Goal: Task Accomplishment & Management: Manage account settings

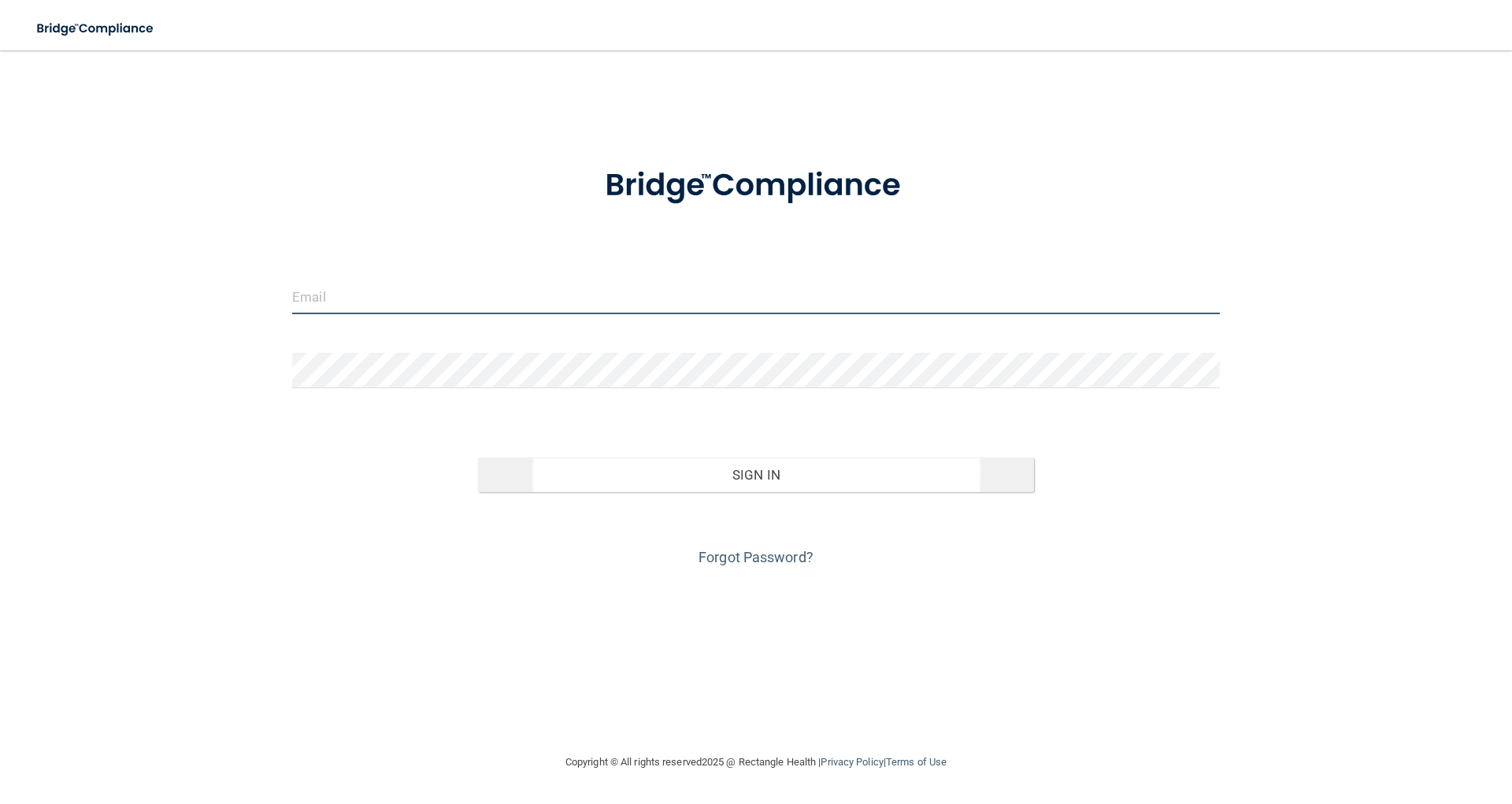
type input "[EMAIL_ADDRESS][DOMAIN_NAME]"
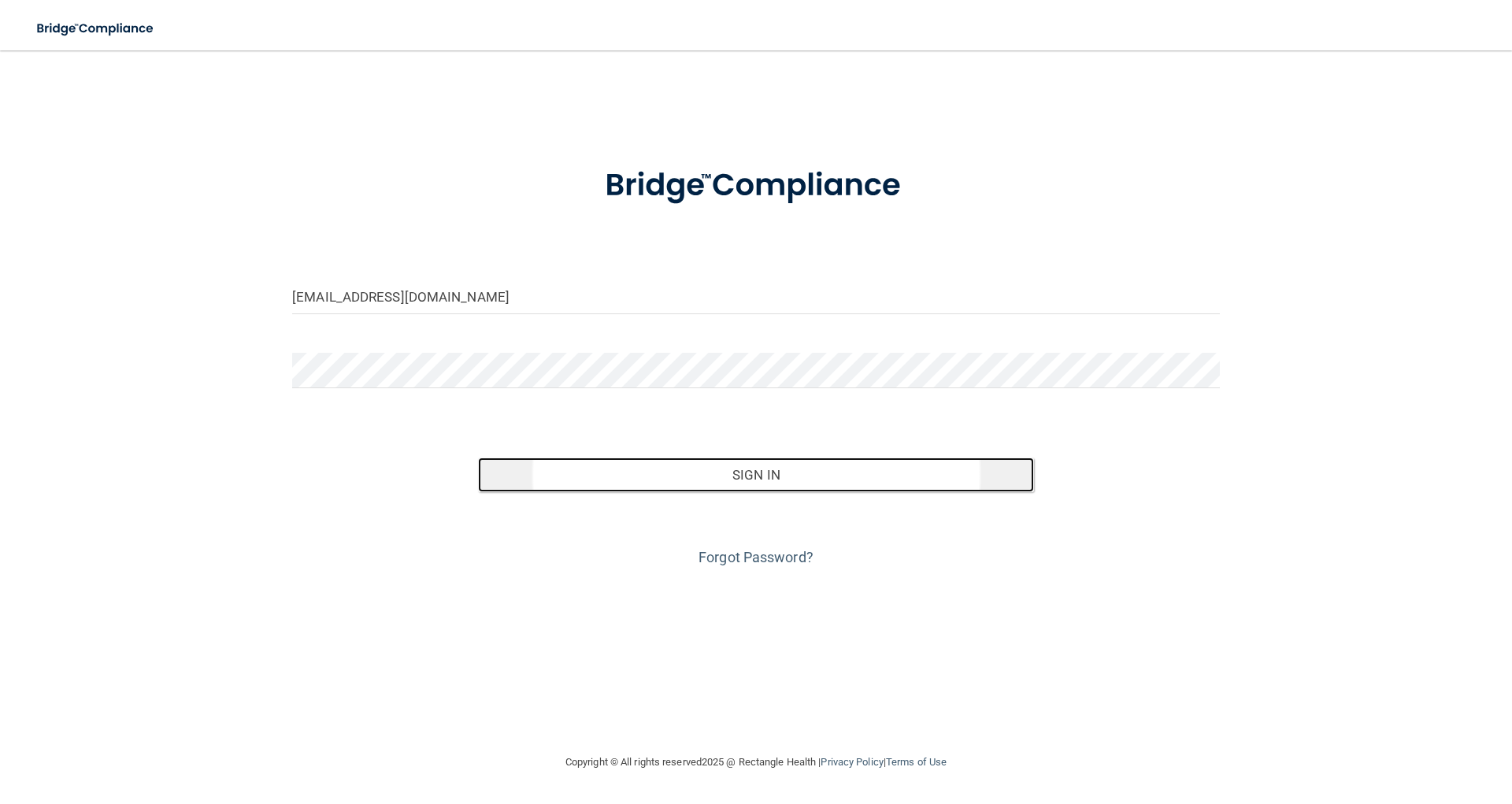
click at [786, 482] on button "Sign In" at bounding box center [757, 474] width 557 height 35
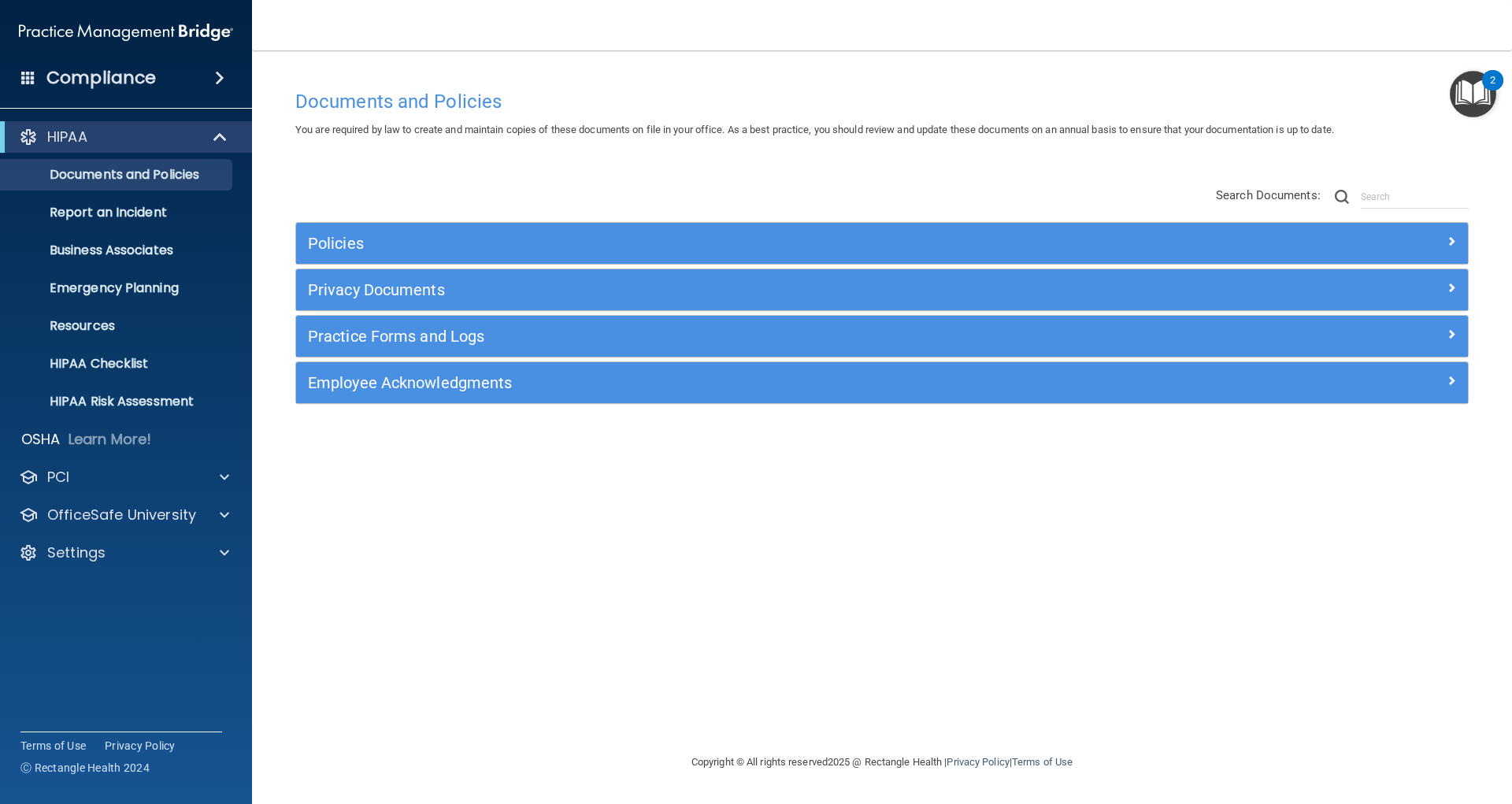
click at [609, 528] on div "Documents and Policies You are required by law to create and maintain copies of…" at bounding box center [881, 417] width 1197 height 671
click at [220, 518] on span at bounding box center [225, 515] width 10 height 19
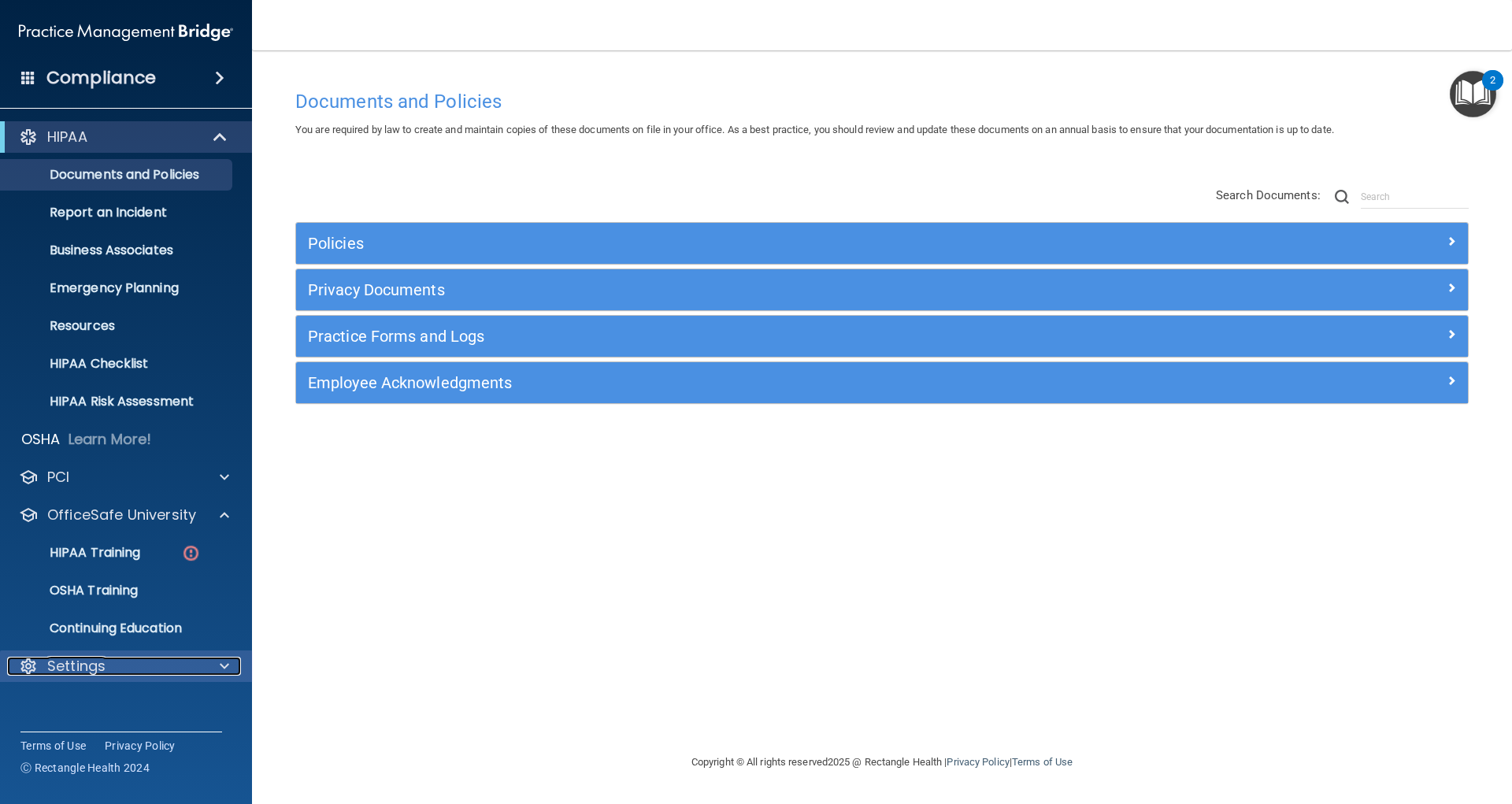
click at [76, 672] on p "Settings" at bounding box center [76, 666] width 59 height 19
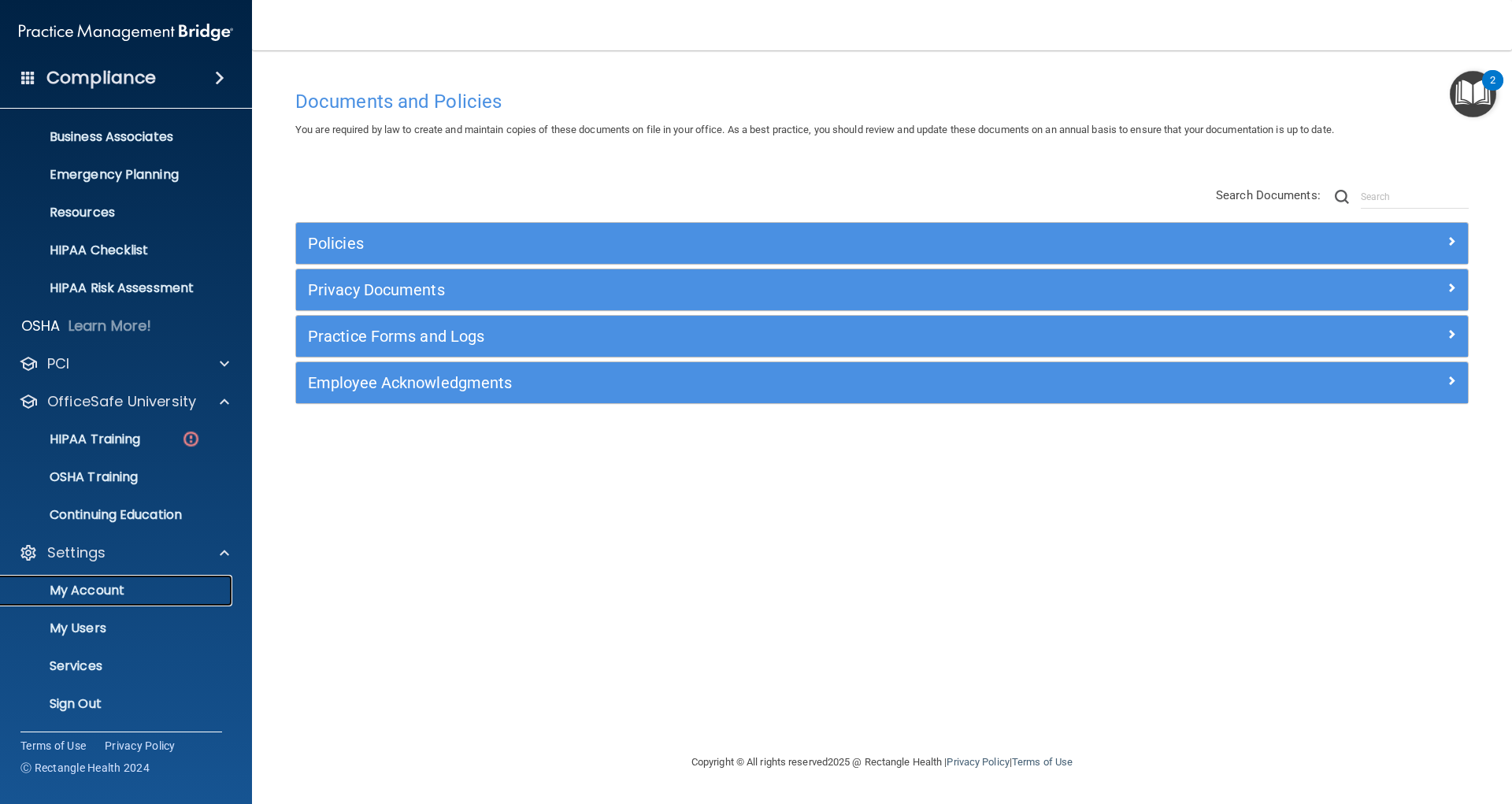
scroll to position [114, 0]
click at [79, 624] on p "My Users" at bounding box center [118, 627] width 215 height 16
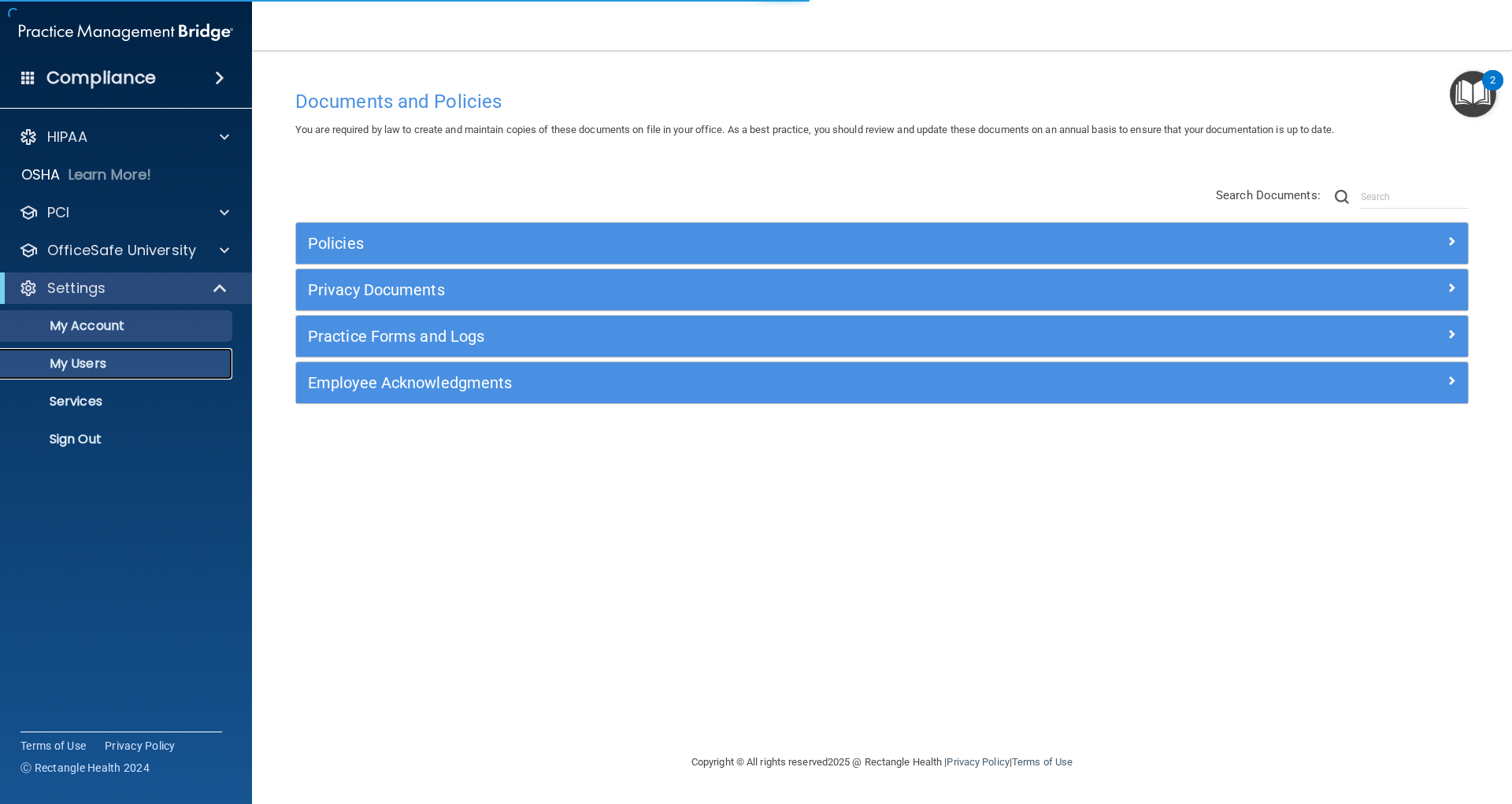
select select "20"
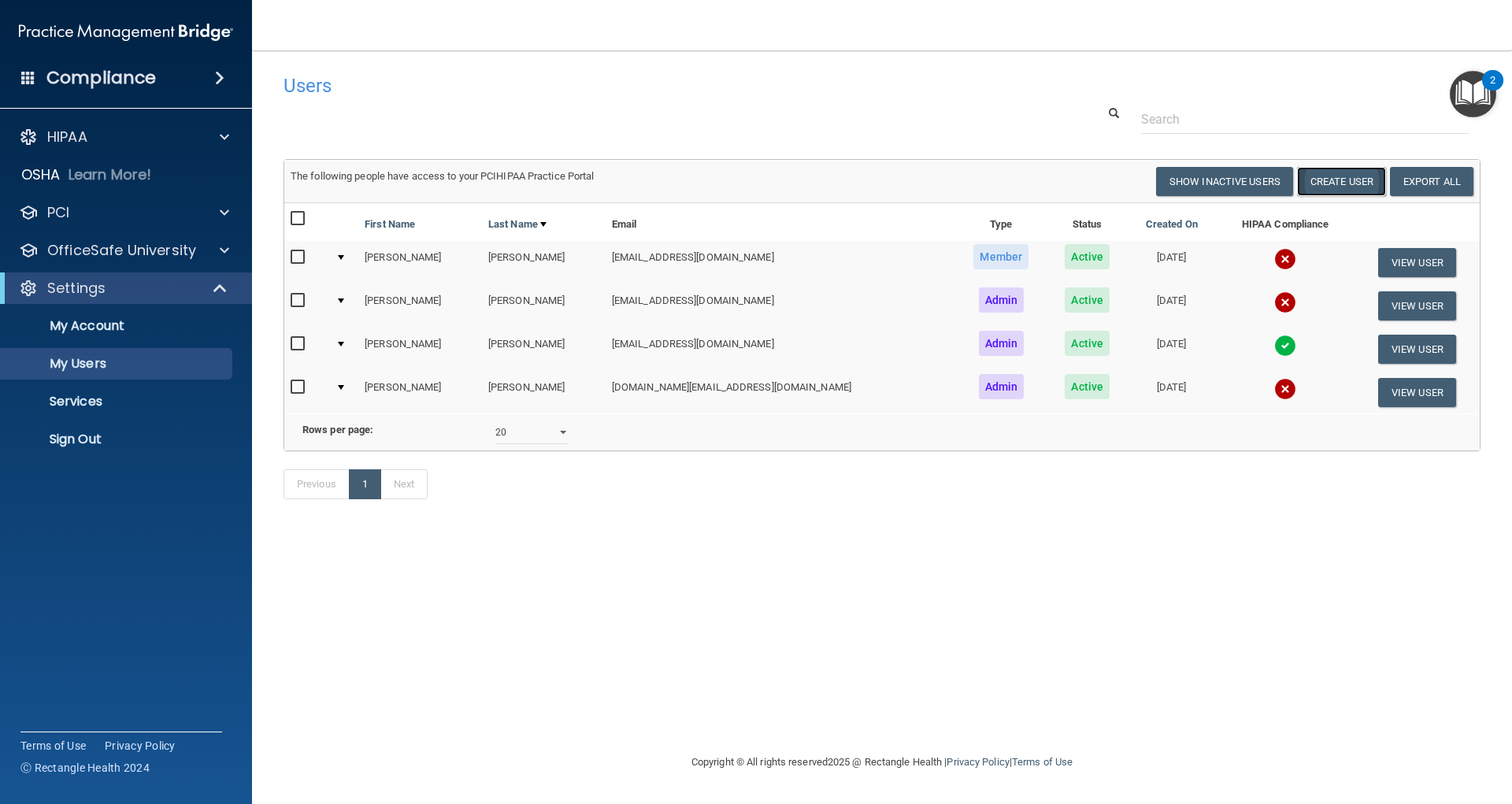
click at [1357, 180] on button "Create User" at bounding box center [1341, 181] width 89 height 29
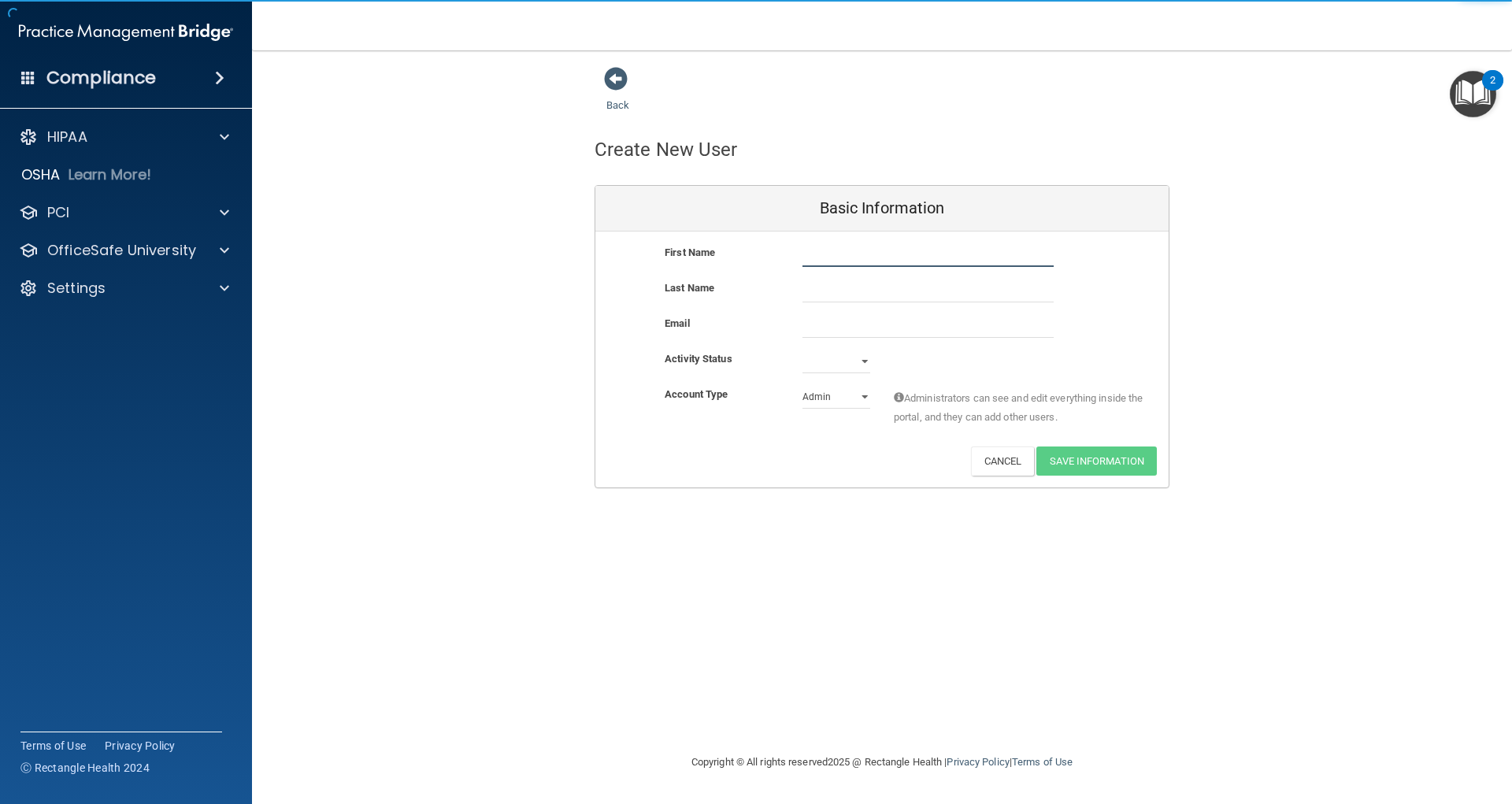
click at [881, 264] on input "text" at bounding box center [928, 254] width 251 height 23
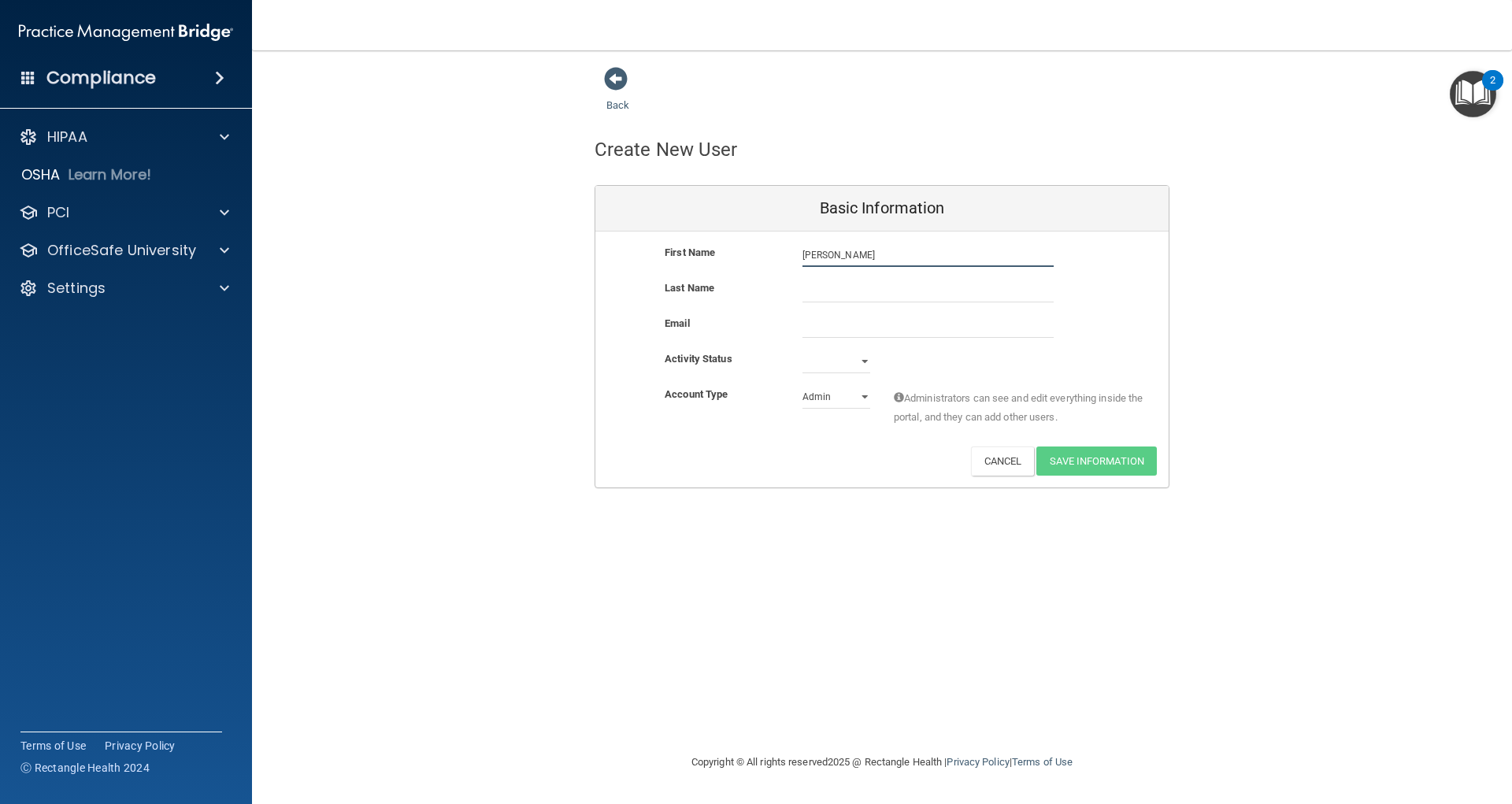
type input "[PERSON_NAME]"
click at [868, 327] on input "email" at bounding box center [928, 325] width 251 height 23
type input "[EMAIL_ADDRESS][DOMAIN_NAME]"
click at [865, 355] on select "Active Inactive" at bounding box center [836, 361] width 67 height 23
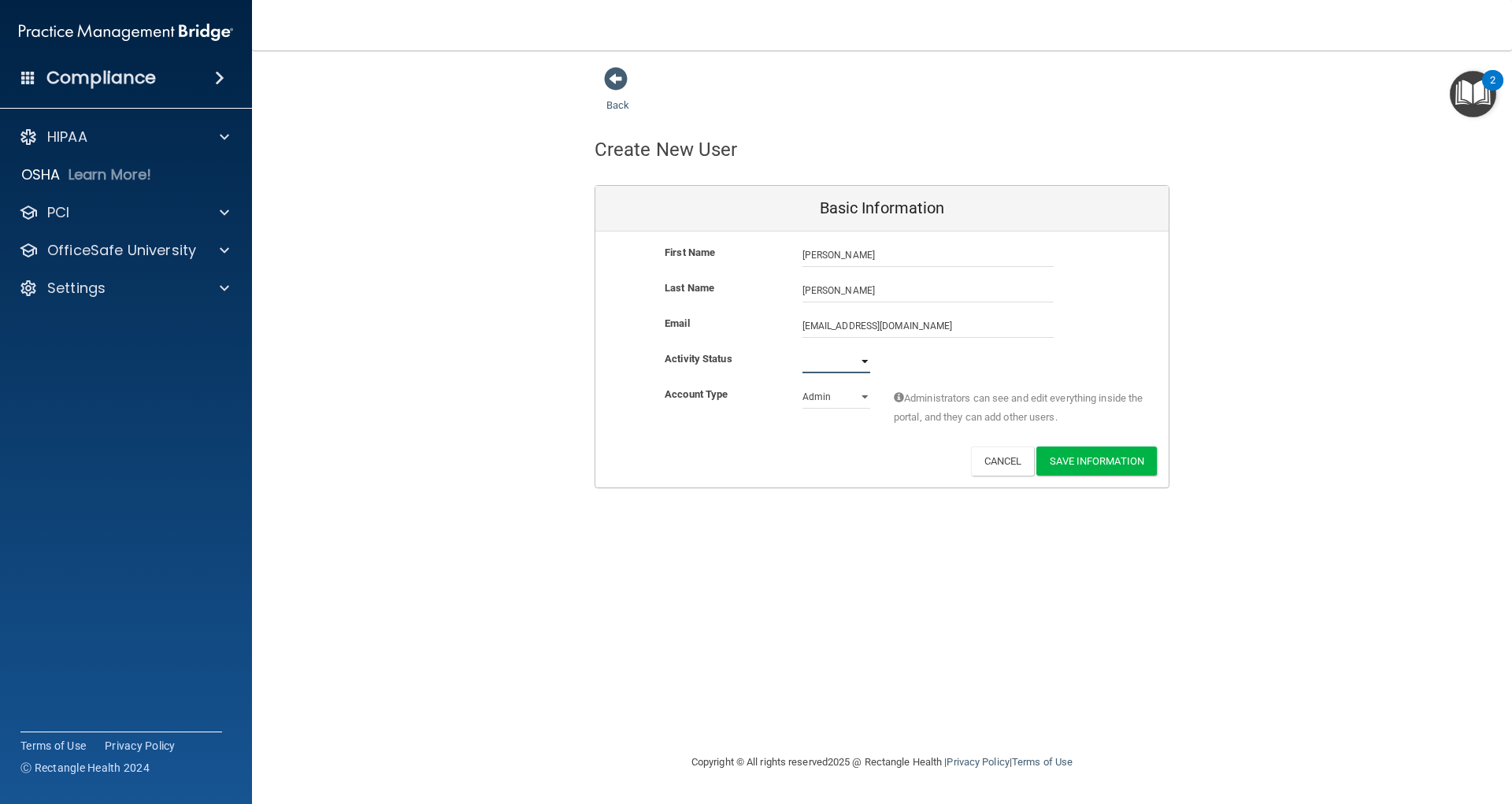
select select "active"
click at [803, 350] on select "Active Inactive" at bounding box center [836, 361] width 67 height 23
drag, startPoint x: 850, startPoint y: 396, endPoint x: 839, endPoint y: 401, distance: 12.1
click at [850, 396] on select "Admin Member" at bounding box center [836, 396] width 67 height 23
select select "practice_member"
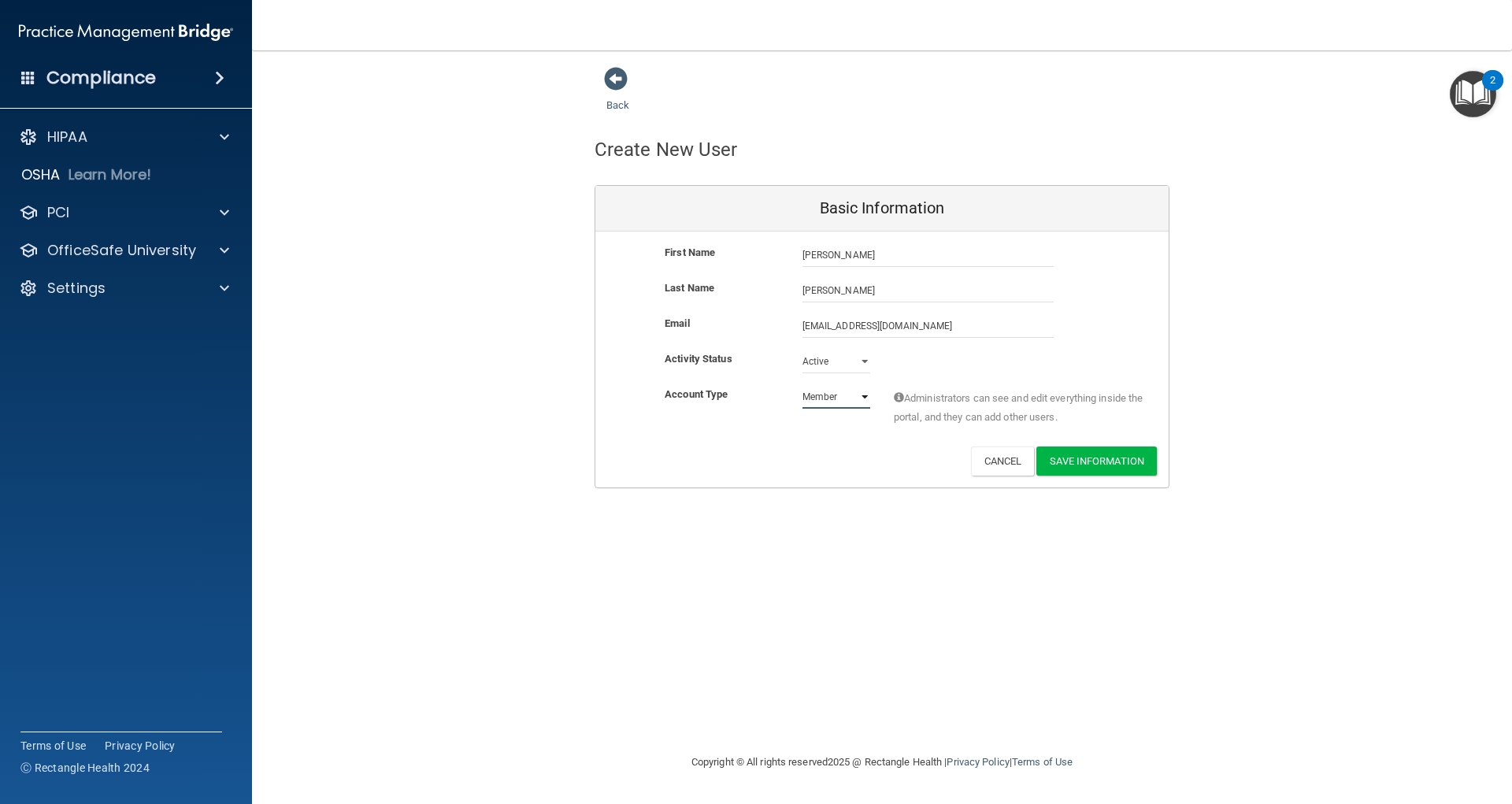
click at [803, 385] on select "Admin Member" at bounding box center [836, 396] width 67 height 23
click at [1098, 465] on button "Save Information" at bounding box center [1096, 461] width 120 height 29
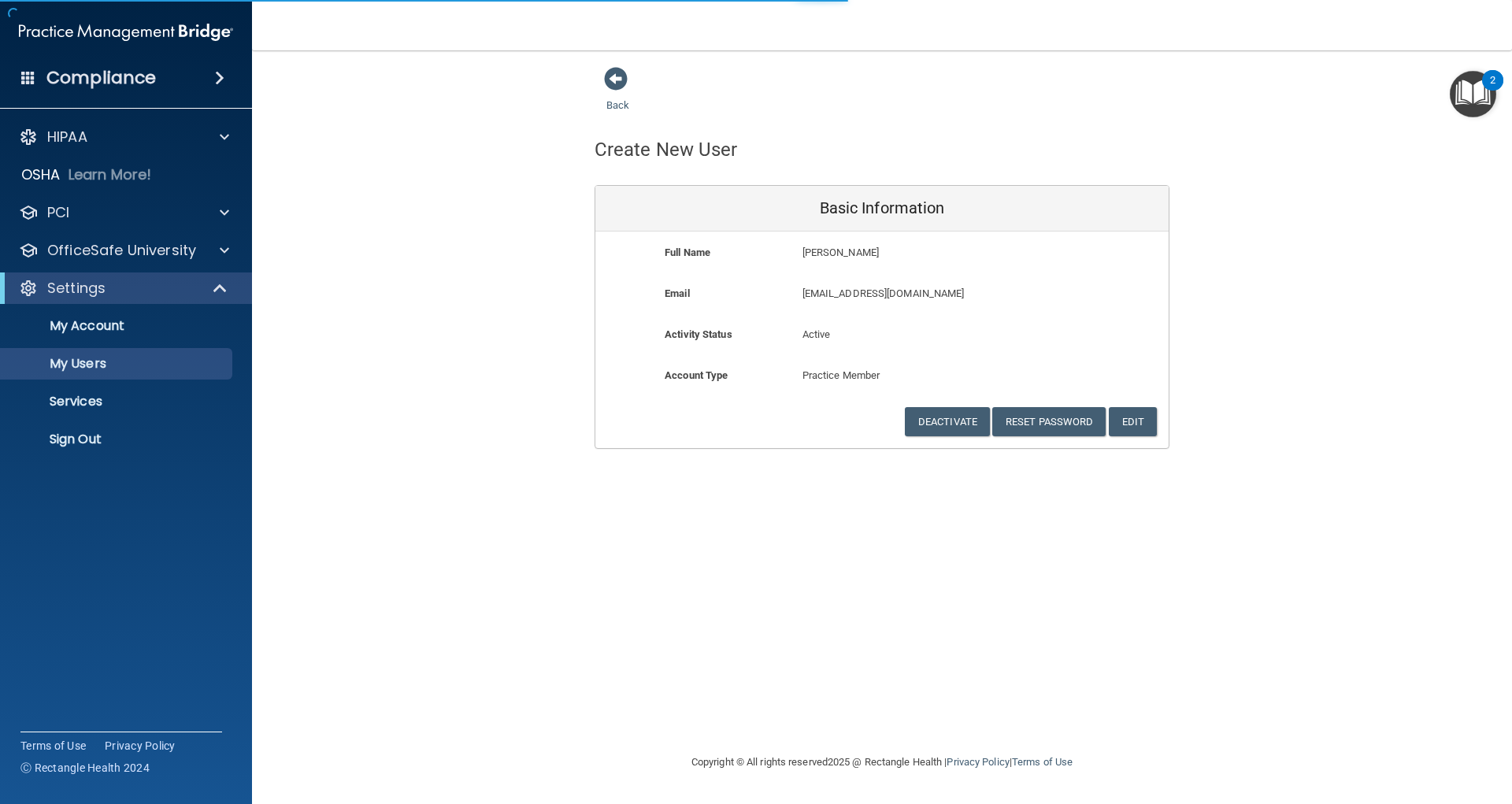
select select "20"
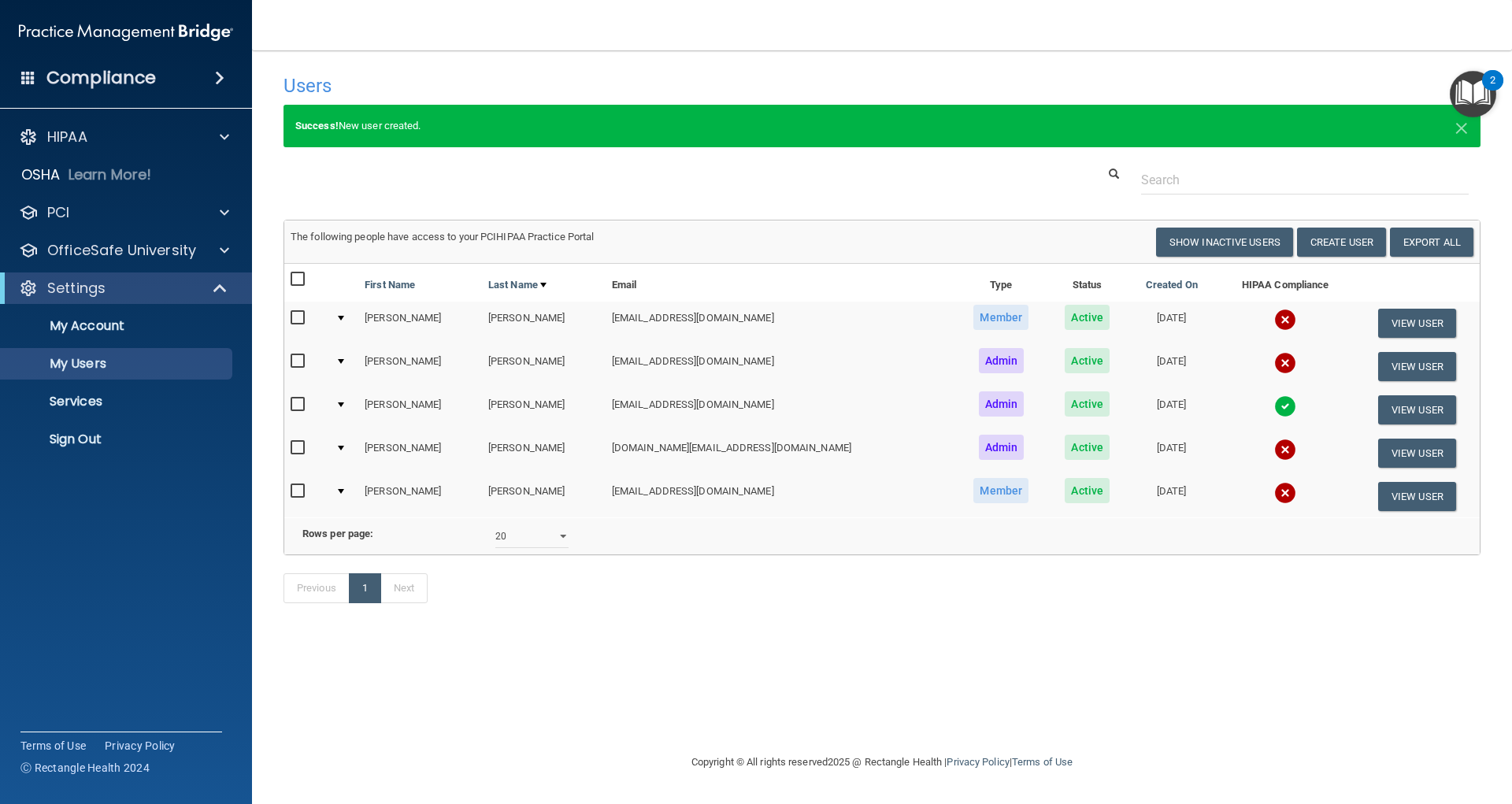
click at [689, 489] on td "[EMAIL_ADDRESS][DOMAIN_NAME]" at bounding box center [779, 496] width 349 height 43
click at [1404, 494] on button "View User" at bounding box center [1416, 496] width 78 height 29
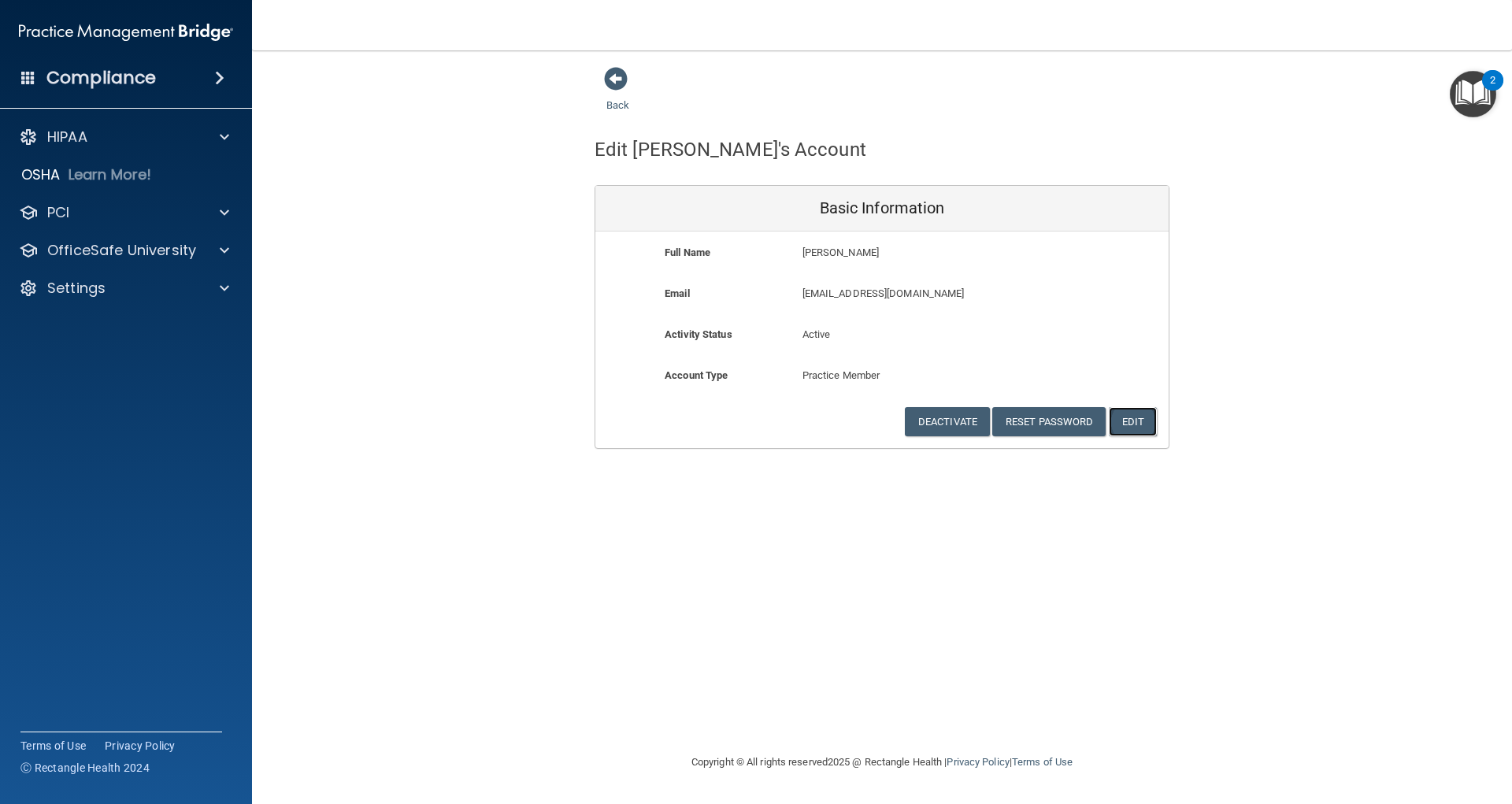
click at [1134, 424] on button "Edit" at bounding box center [1132, 421] width 48 height 29
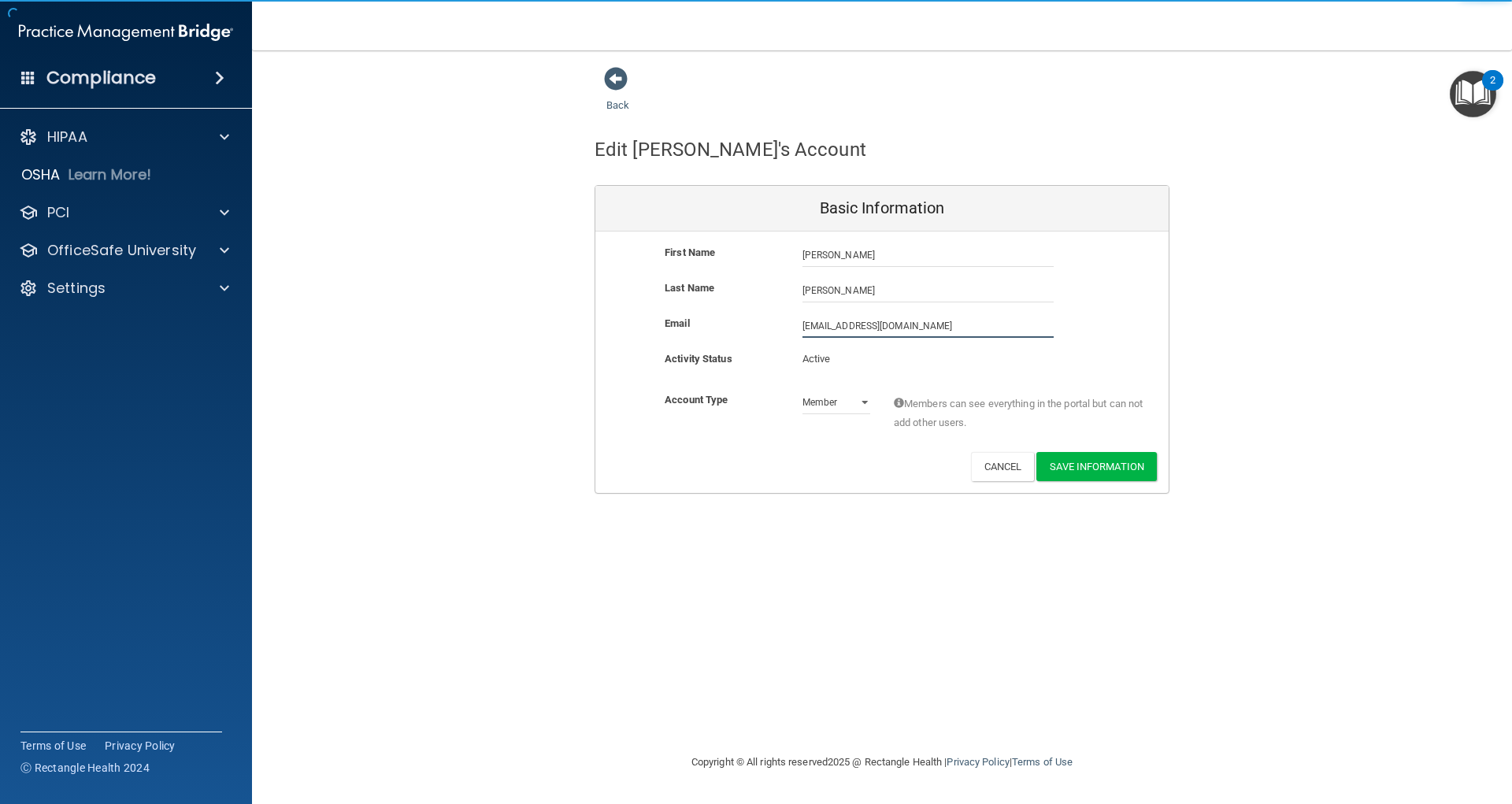
drag, startPoint x: 860, startPoint y: 324, endPoint x: 917, endPoint y: 231, distance: 109.1
click at [862, 324] on input "[EMAIL_ADDRESS][DOMAIN_NAME]" at bounding box center [928, 325] width 251 height 23
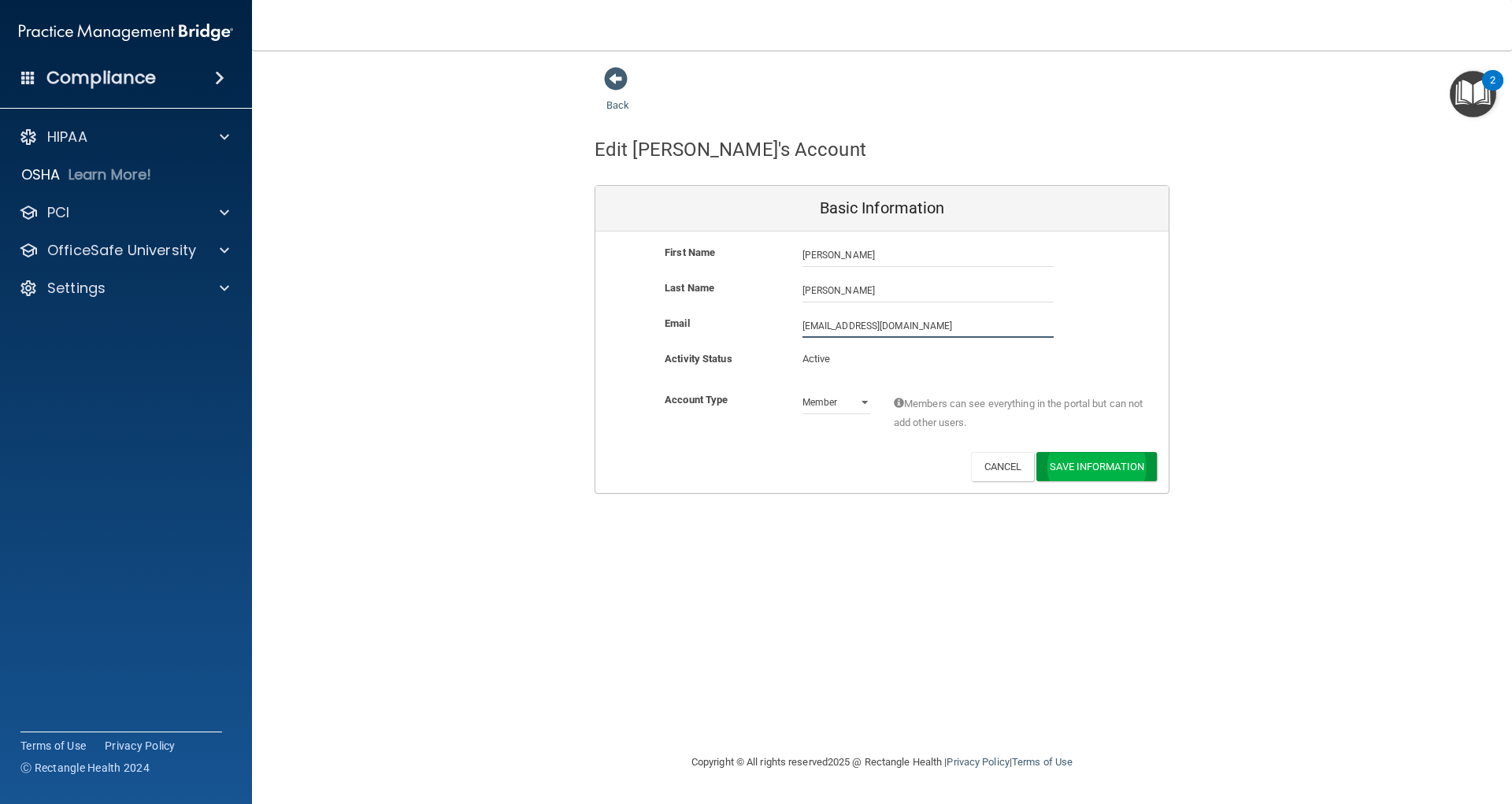
type input "[EMAIL_ADDRESS][DOMAIN_NAME]"
click at [1093, 470] on button "Save Information" at bounding box center [1096, 469] width 120 height 29
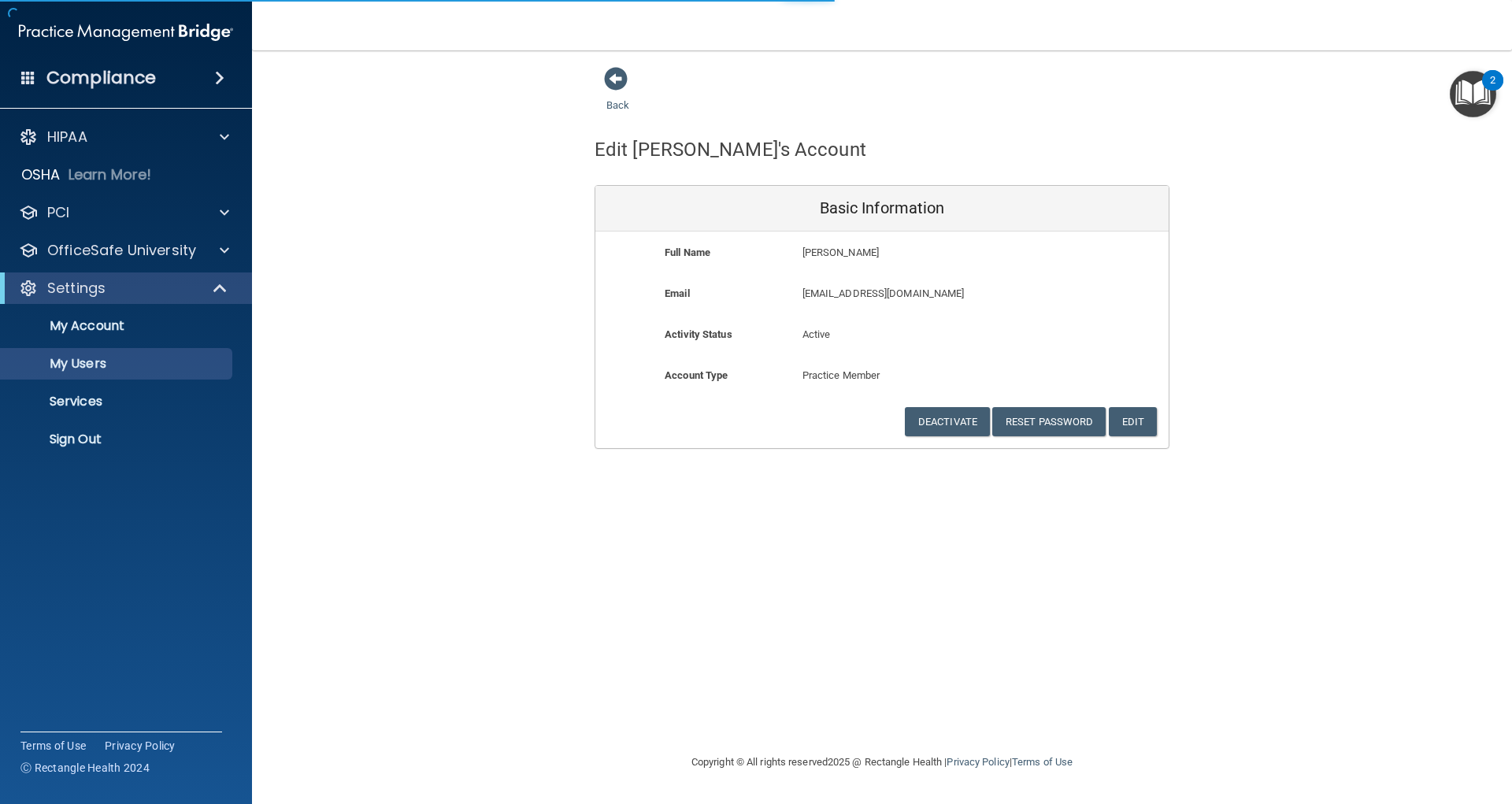
select select "20"
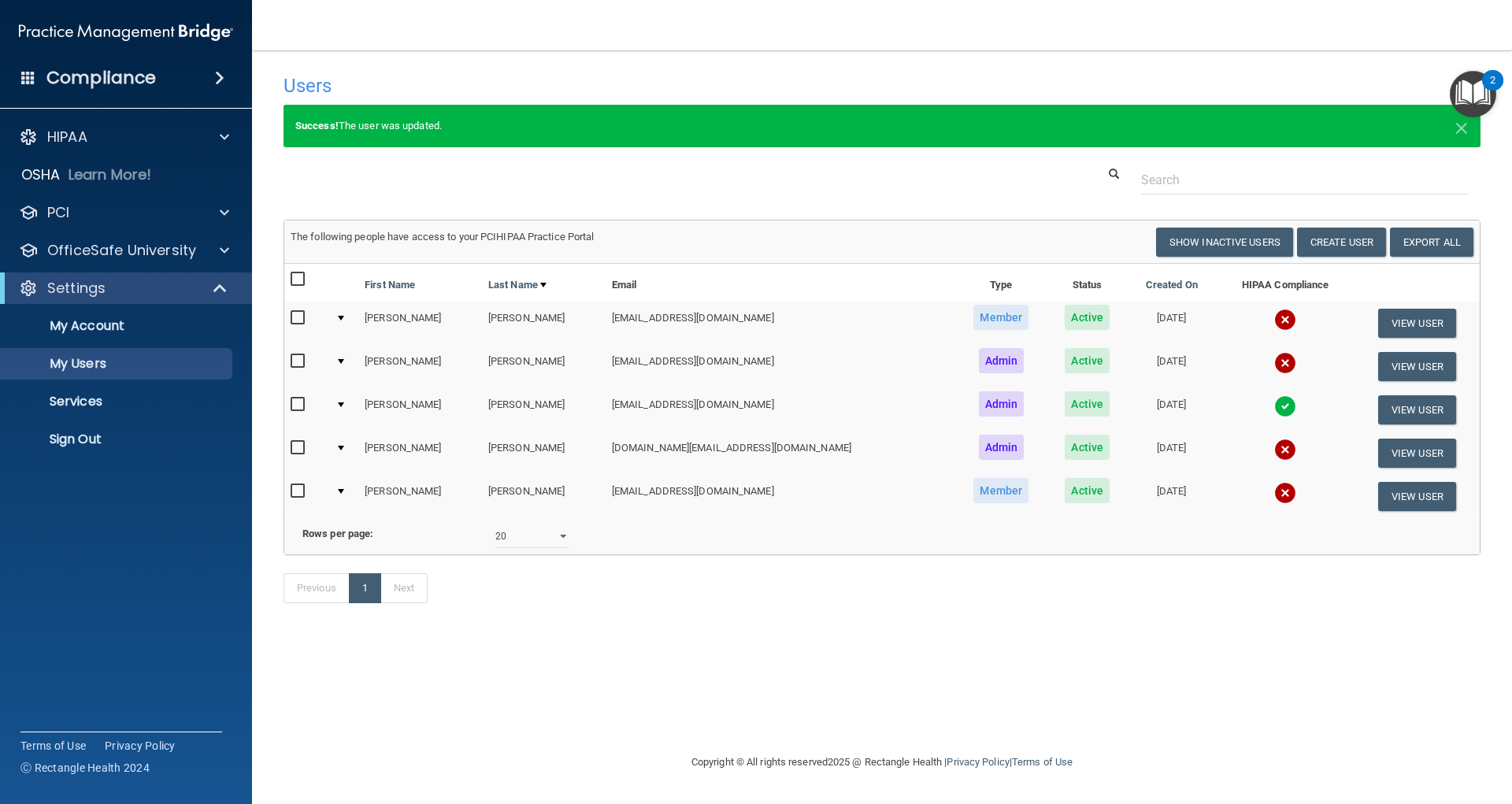
click at [1009, 775] on div "Copyright © All rights reserved 2025 @ Rectangle Health | Privacy Policy | Term…" at bounding box center [882, 761] width 575 height 51
click at [1386, 492] on button "View User" at bounding box center [1416, 496] width 78 height 29
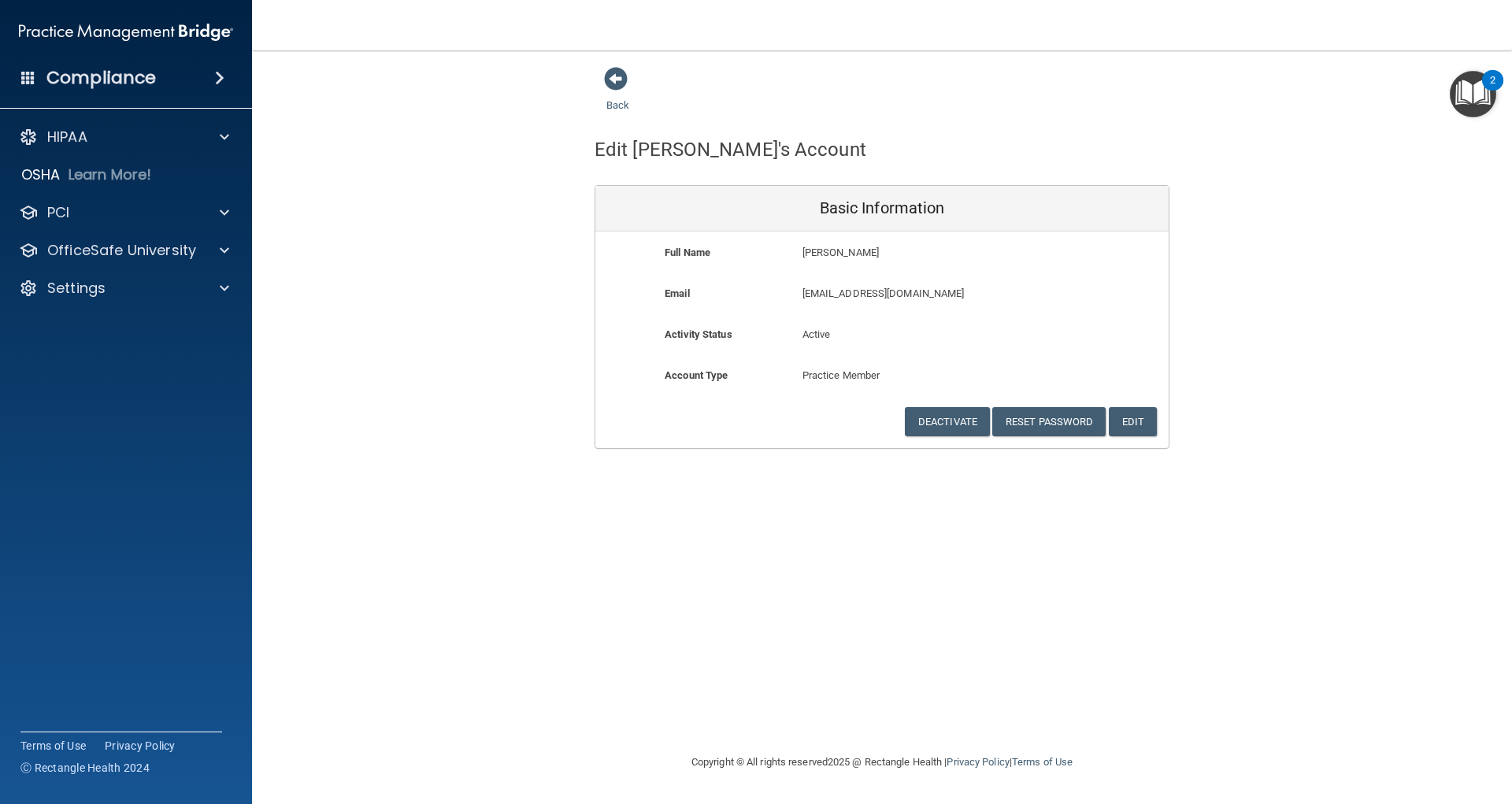
click at [1016, 304] on div "[EMAIL_ADDRESS][DOMAIN_NAME] [EMAIL_ADDRESS][DOMAIN_NAME]" at bounding box center [928, 298] width 274 height 29
click at [1006, 296] on p "[EMAIL_ADDRESS][DOMAIN_NAME]" at bounding box center [928, 294] width 251 height 19
click at [839, 293] on p "[EMAIL_ADDRESS][DOMAIN_NAME]" at bounding box center [928, 294] width 251 height 19
click at [841, 295] on p "[EMAIL_ADDRESS][DOMAIN_NAME]" at bounding box center [928, 294] width 251 height 19
click at [1067, 324] on div "Email [EMAIL_ADDRESS][DOMAIN_NAME] [EMAIL_ADDRESS][DOMAIN_NAME]" at bounding box center [882, 304] width 573 height 41
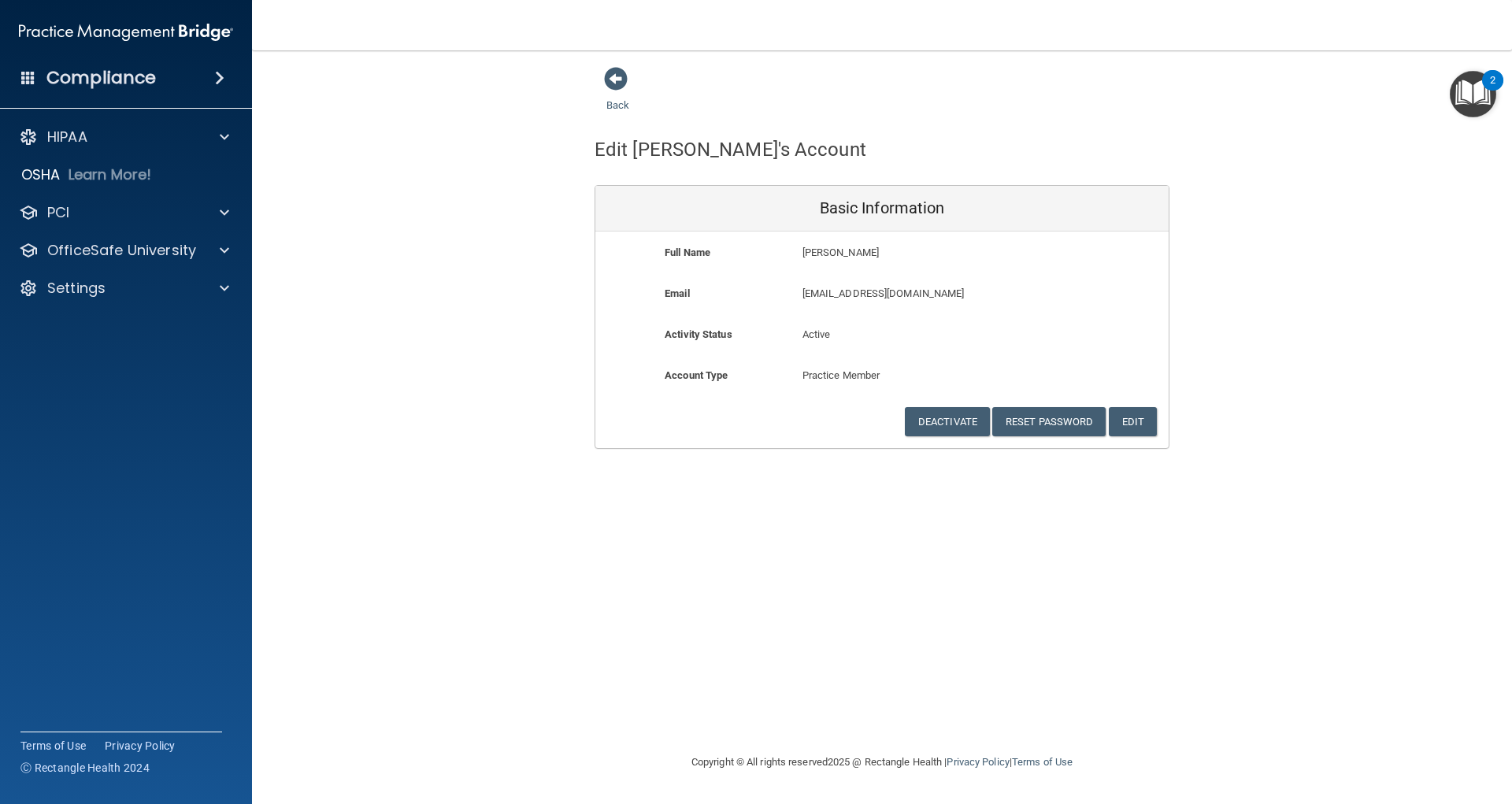
click at [1010, 315] on div "Email [EMAIL_ADDRESS][DOMAIN_NAME] [EMAIL_ADDRESS][DOMAIN_NAME]" at bounding box center [882, 304] width 573 height 41
click at [1018, 302] on p "[EMAIL_ADDRESS][DOMAIN_NAME]" at bounding box center [928, 294] width 251 height 19
click at [604, 80] on span at bounding box center [616, 78] width 23 height 23
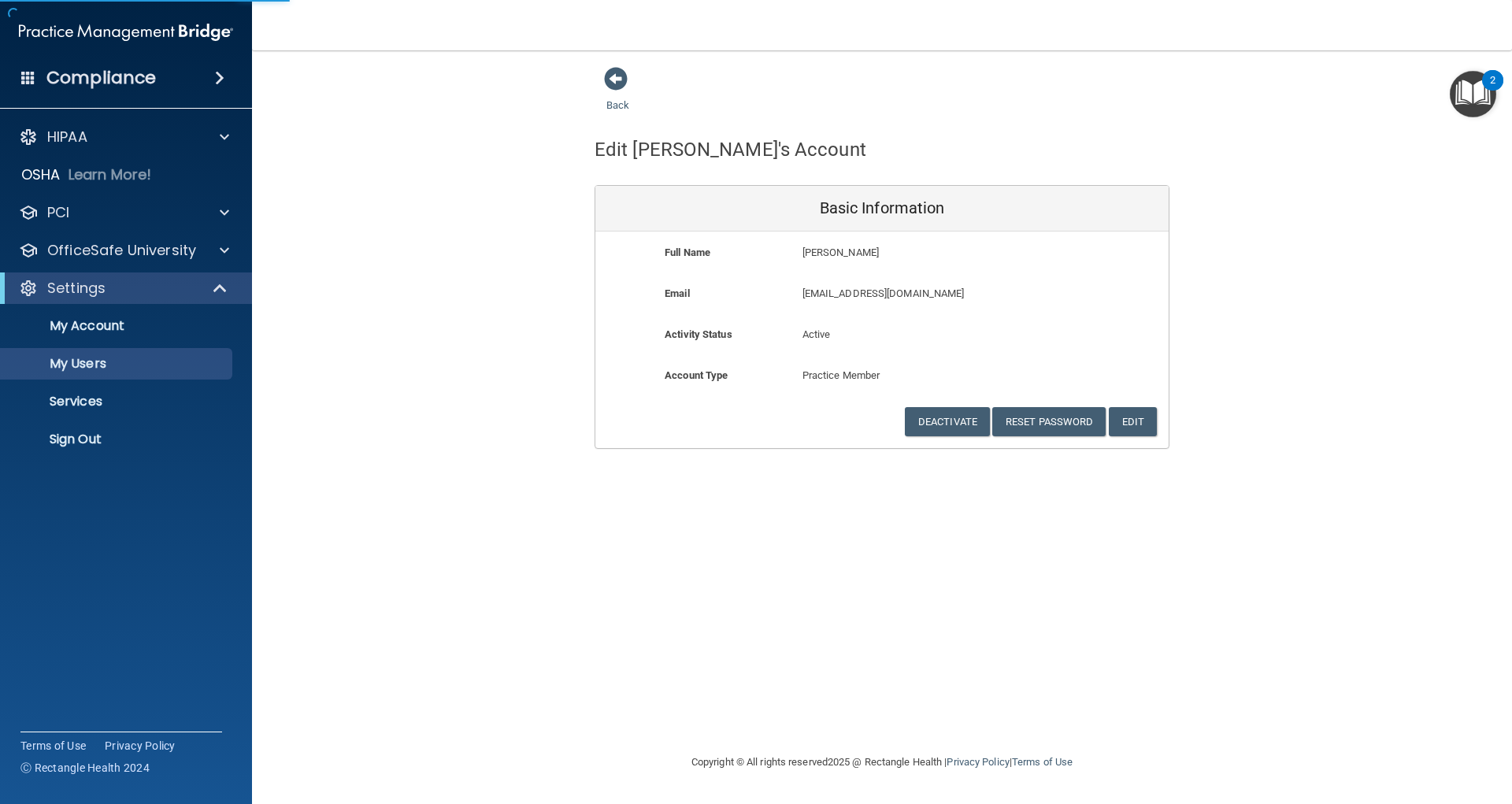
select select "20"
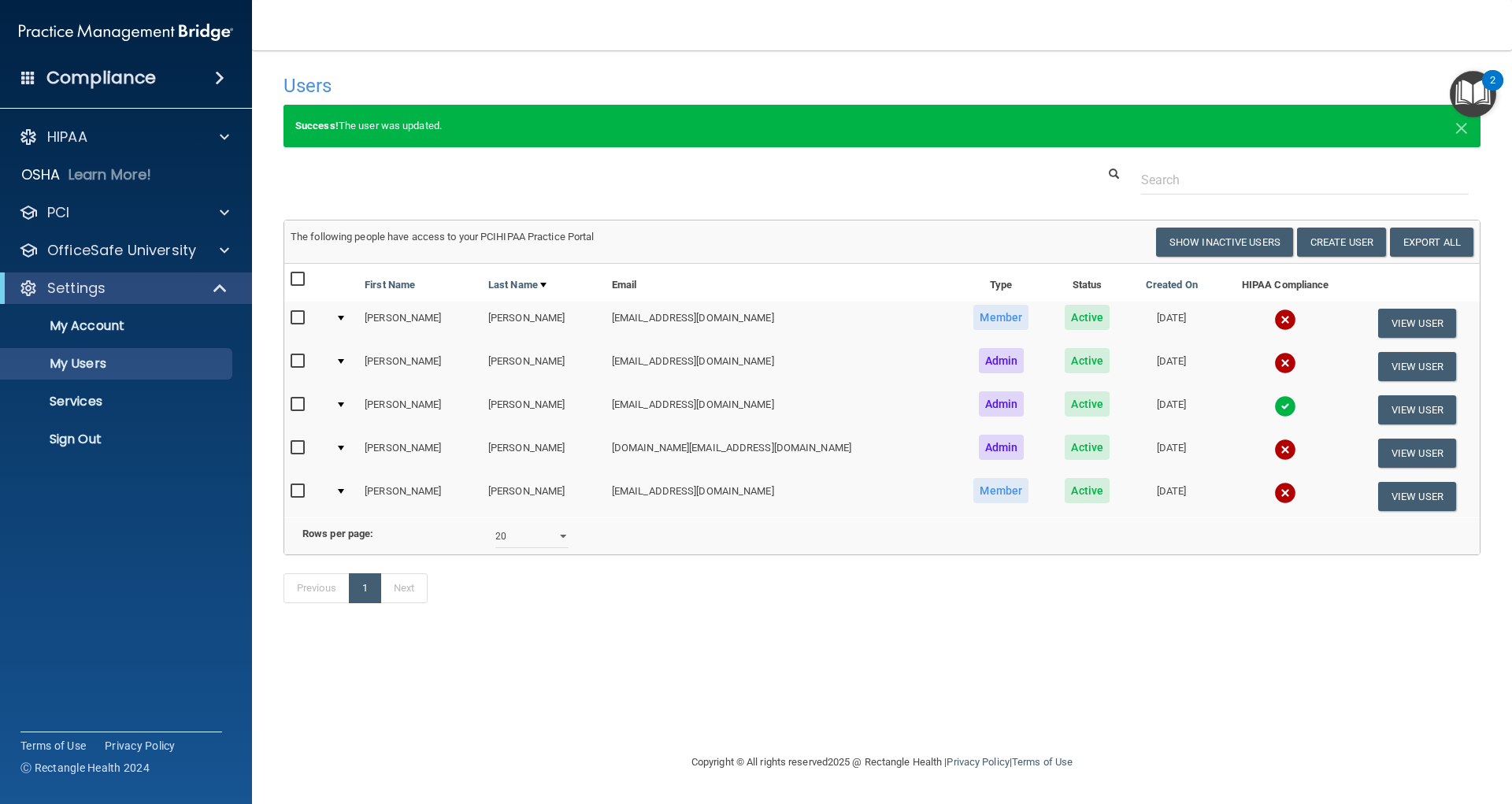
click at [701, 493] on td "[EMAIL_ADDRESS][DOMAIN_NAME]" at bounding box center [779, 496] width 349 height 43
click at [769, 498] on td "[EMAIL_ADDRESS][DOMAIN_NAME]" at bounding box center [779, 496] width 349 height 43
click at [973, 492] on span "Member" at bounding box center [1001, 490] width 55 height 25
click at [1064, 497] on span "Active" at bounding box center [1087, 490] width 45 height 25
click at [1408, 496] on button "View User" at bounding box center [1416, 496] width 78 height 29
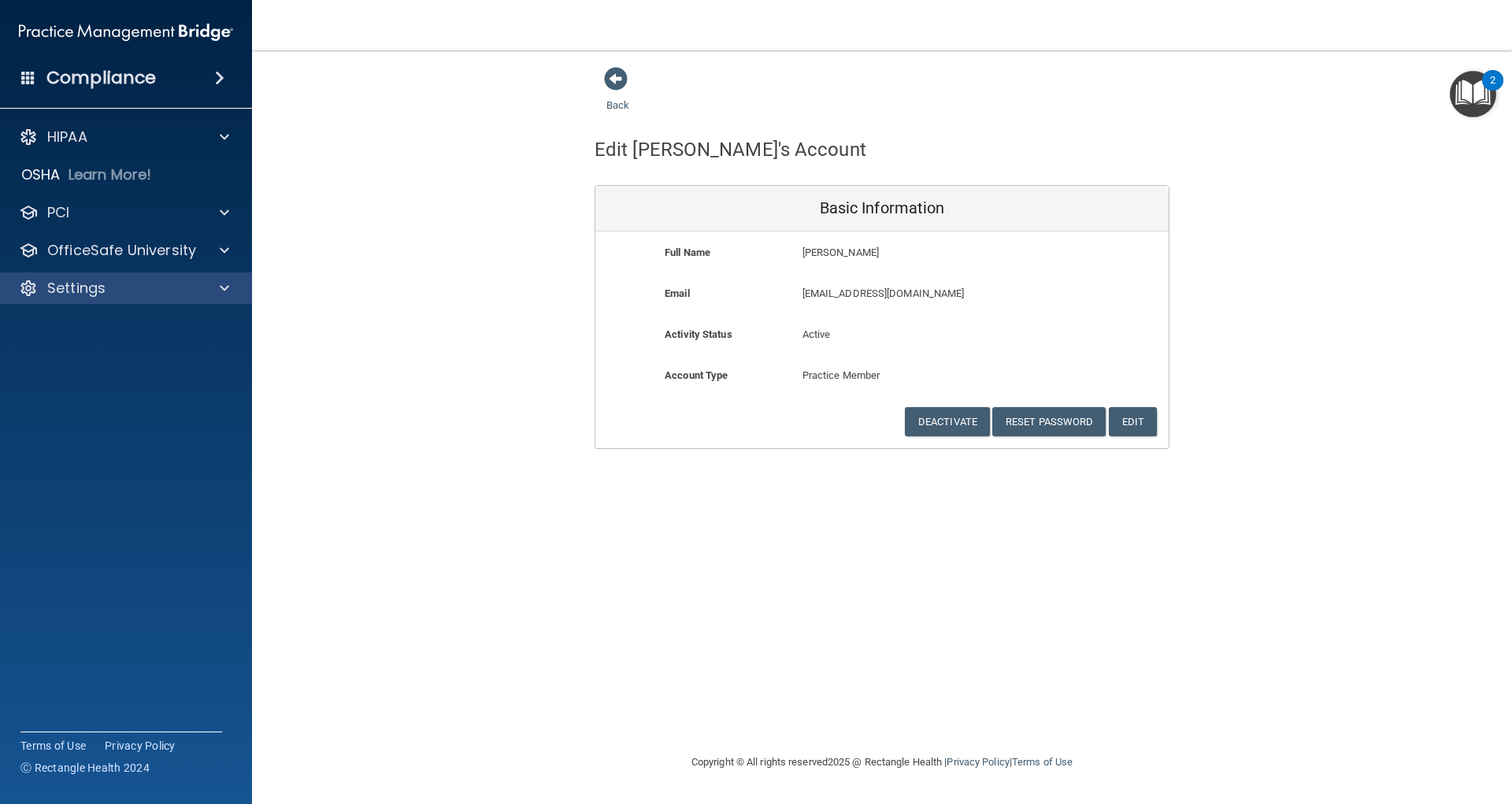
click at [120, 274] on div "Settings" at bounding box center [126, 287] width 253 height 31
drag, startPoint x: 424, startPoint y: 468, endPoint x: 441, endPoint y: 473, distance: 17.7
click at [434, 473] on div "Back Edit [PERSON_NAME]'s Account Basic Information Full Name [PERSON_NAME] [PE…" at bounding box center [881, 401] width 1197 height 671
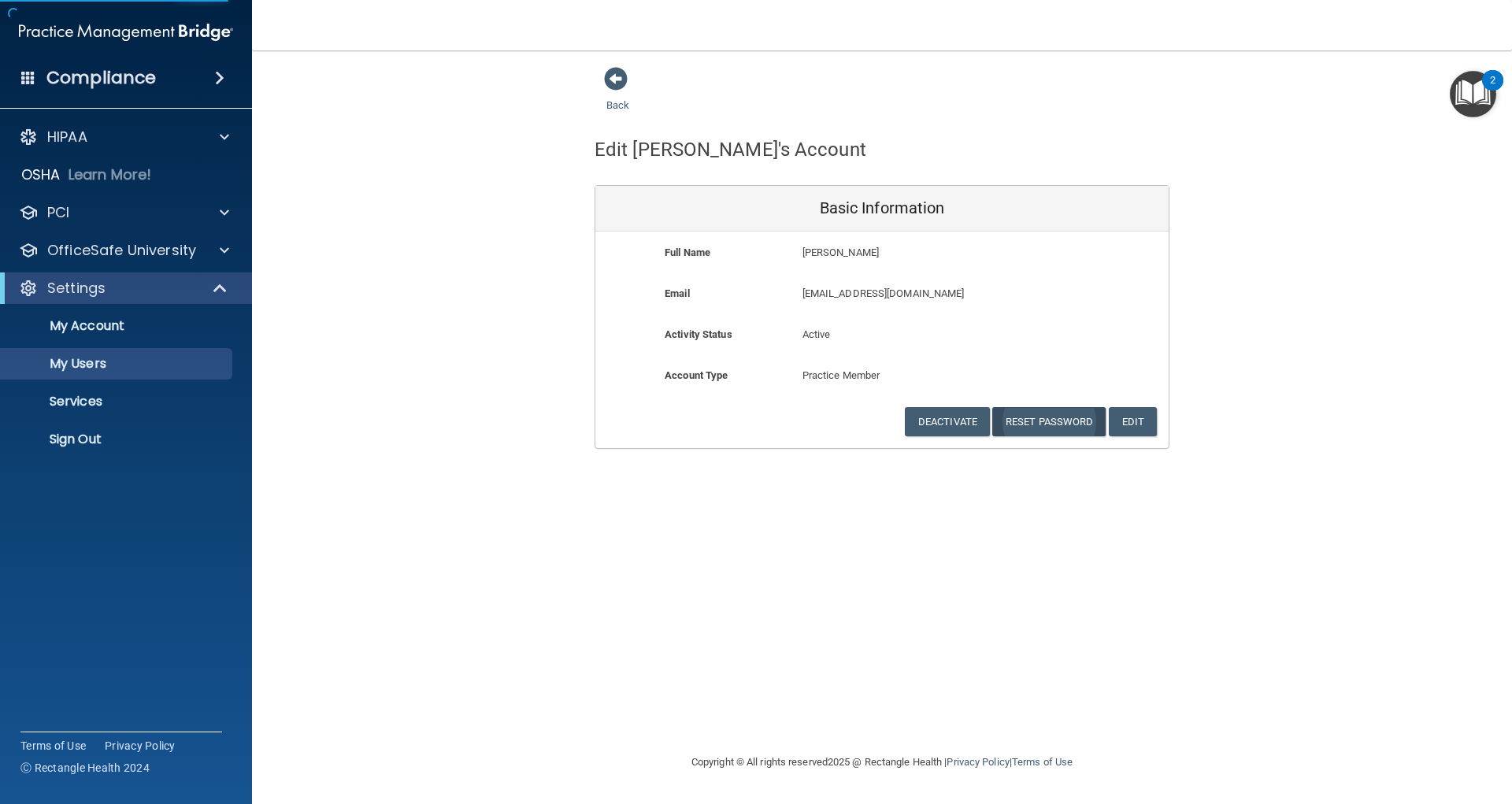
select select "20"
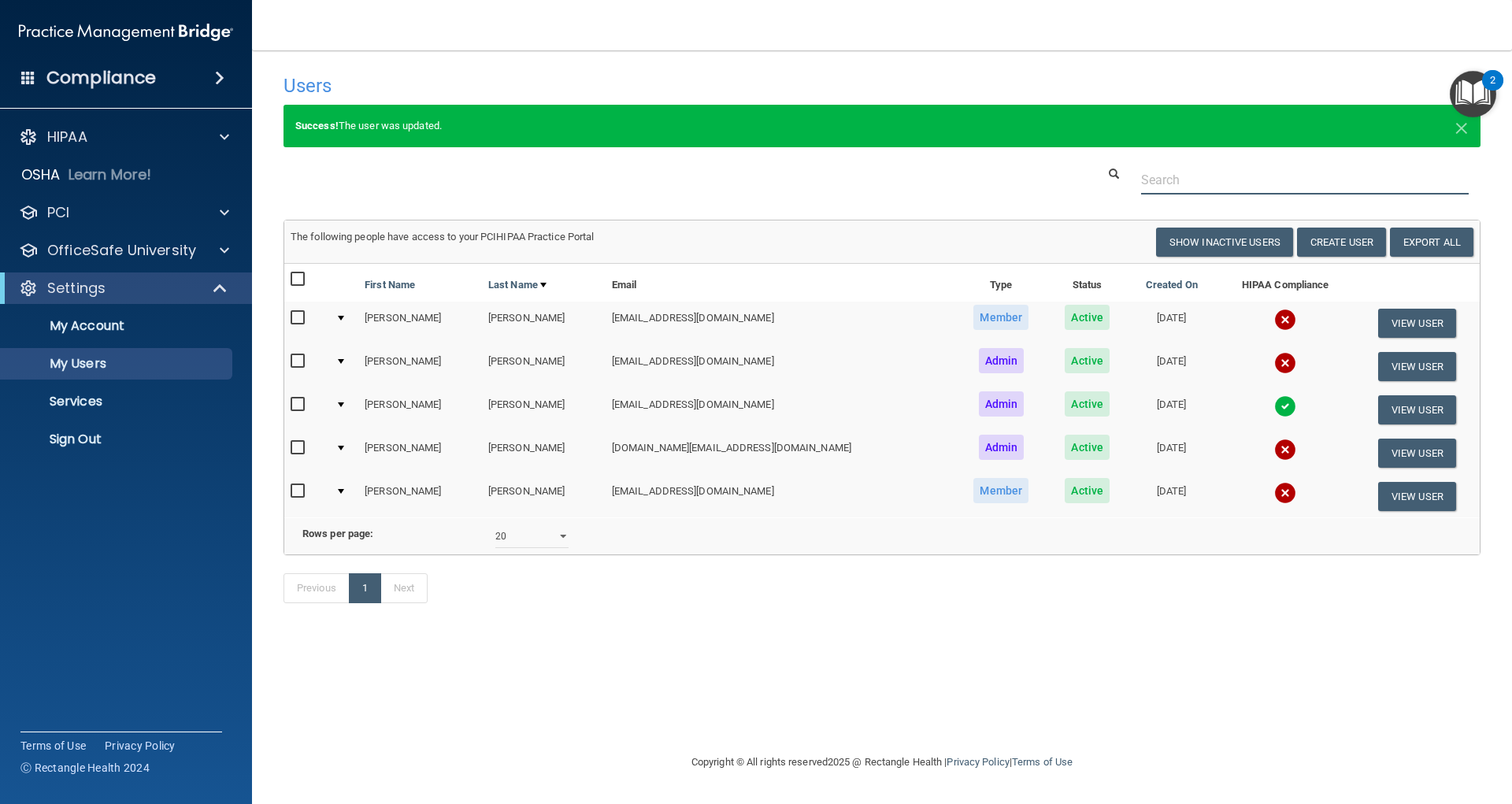
click at [1209, 185] on input "text" at bounding box center [1305, 180] width 327 height 29
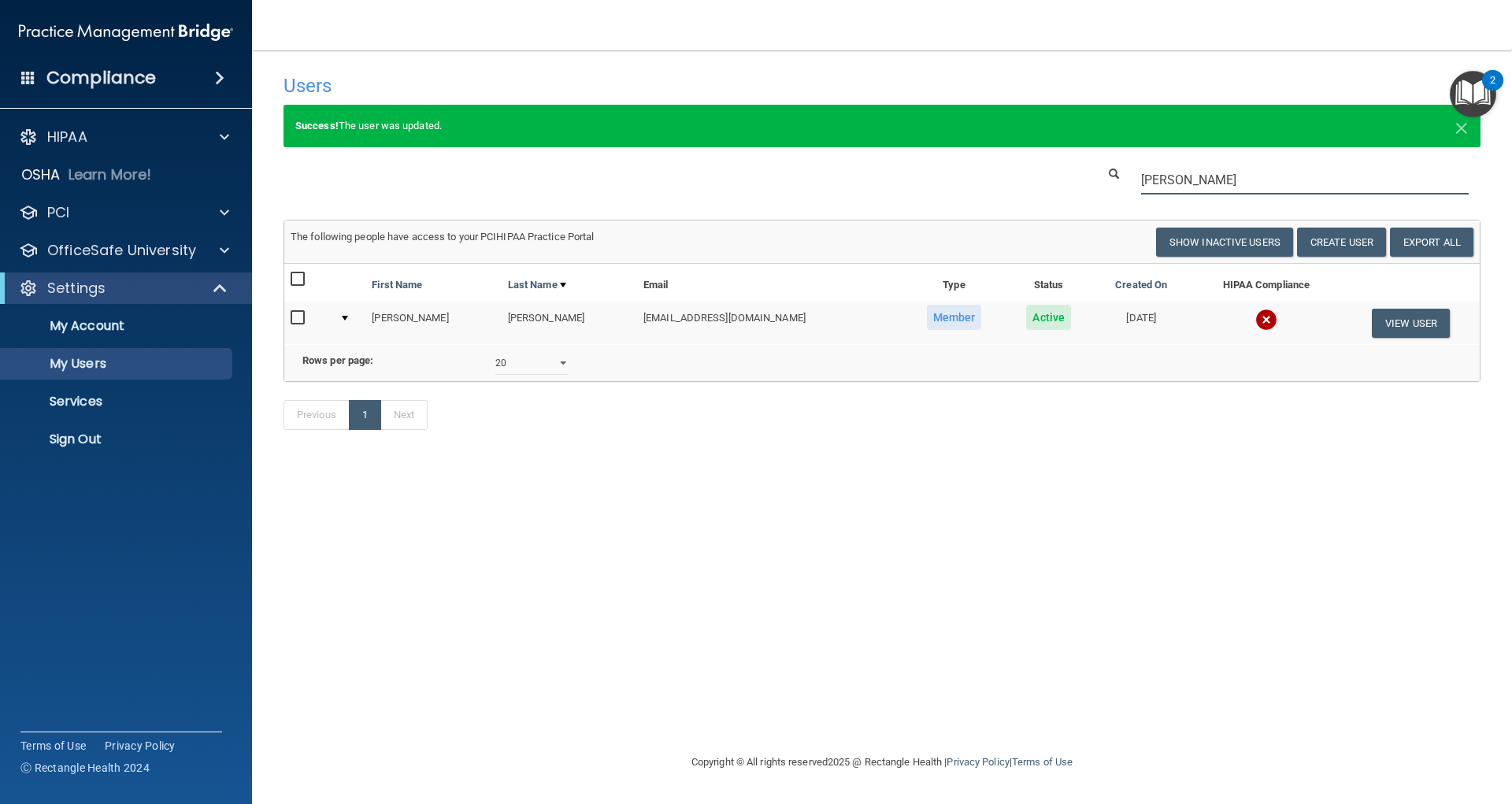
type input "[PERSON_NAME]"
click at [413, 647] on div "Users Success! New user created. × Error! The user couldn't be created. × Succe…" at bounding box center [881, 401] width 1197 height 671
click at [1422, 325] on button "View User" at bounding box center [1410, 323] width 78 height 29
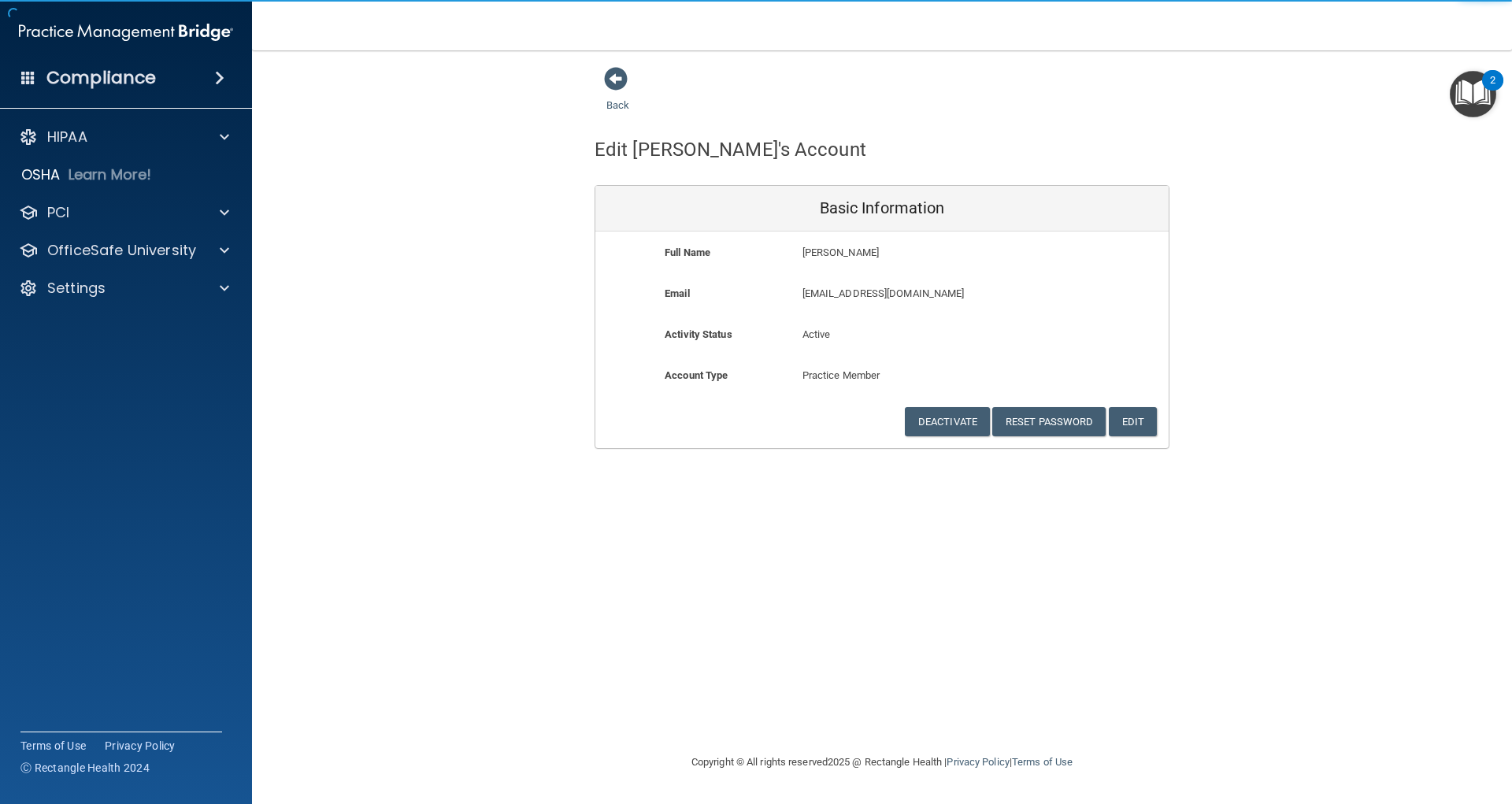
click at [1067, 668] on div "Back Edit [PERSON_NAME]'s Account Basic Information Full Name [PERSON_NAME] [PE…" at bounding box center [881, 401] width 1197 height 671
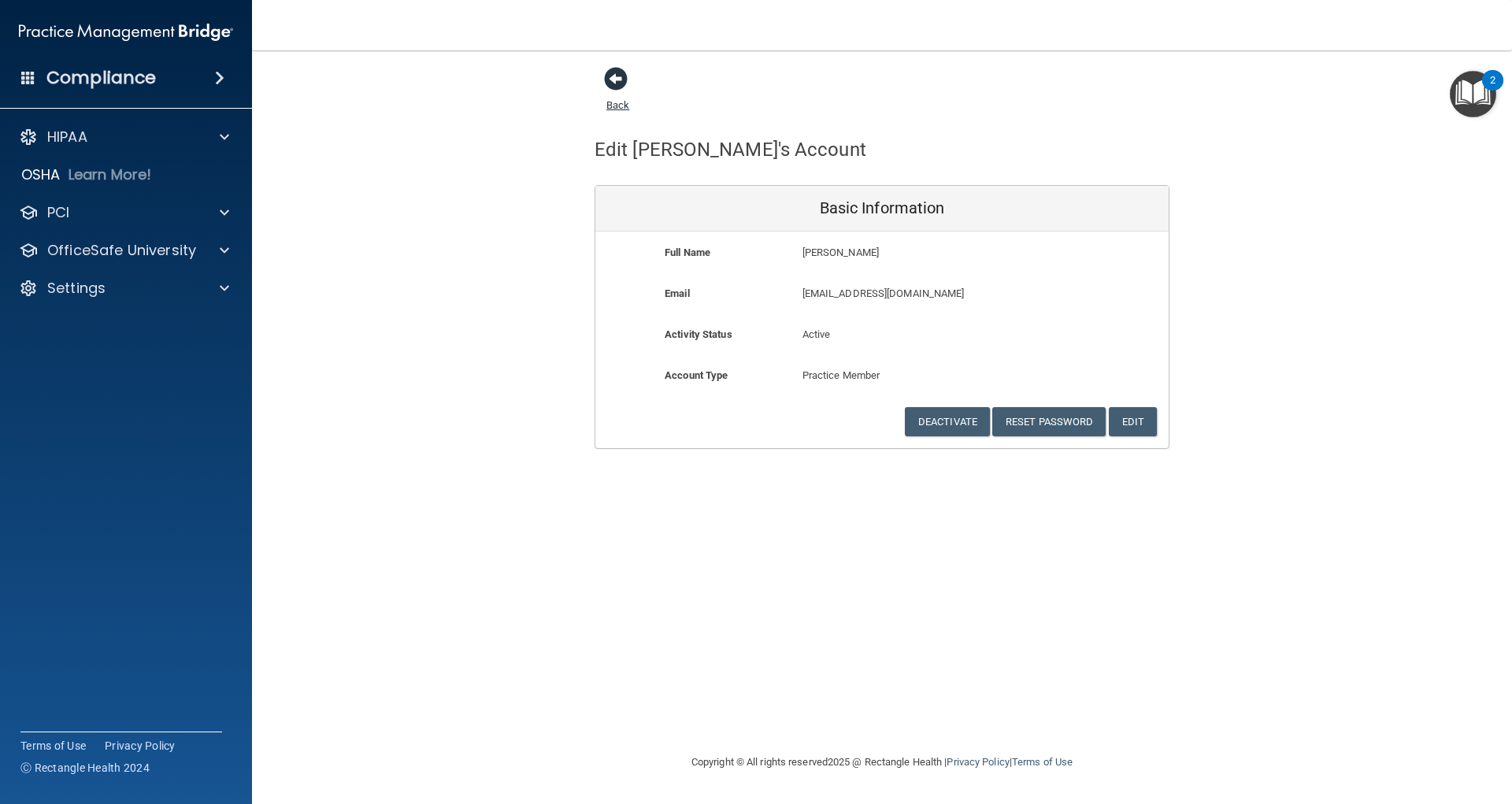
click at [621, 77] on span at bounding box center [616, 78] width 23 height 23
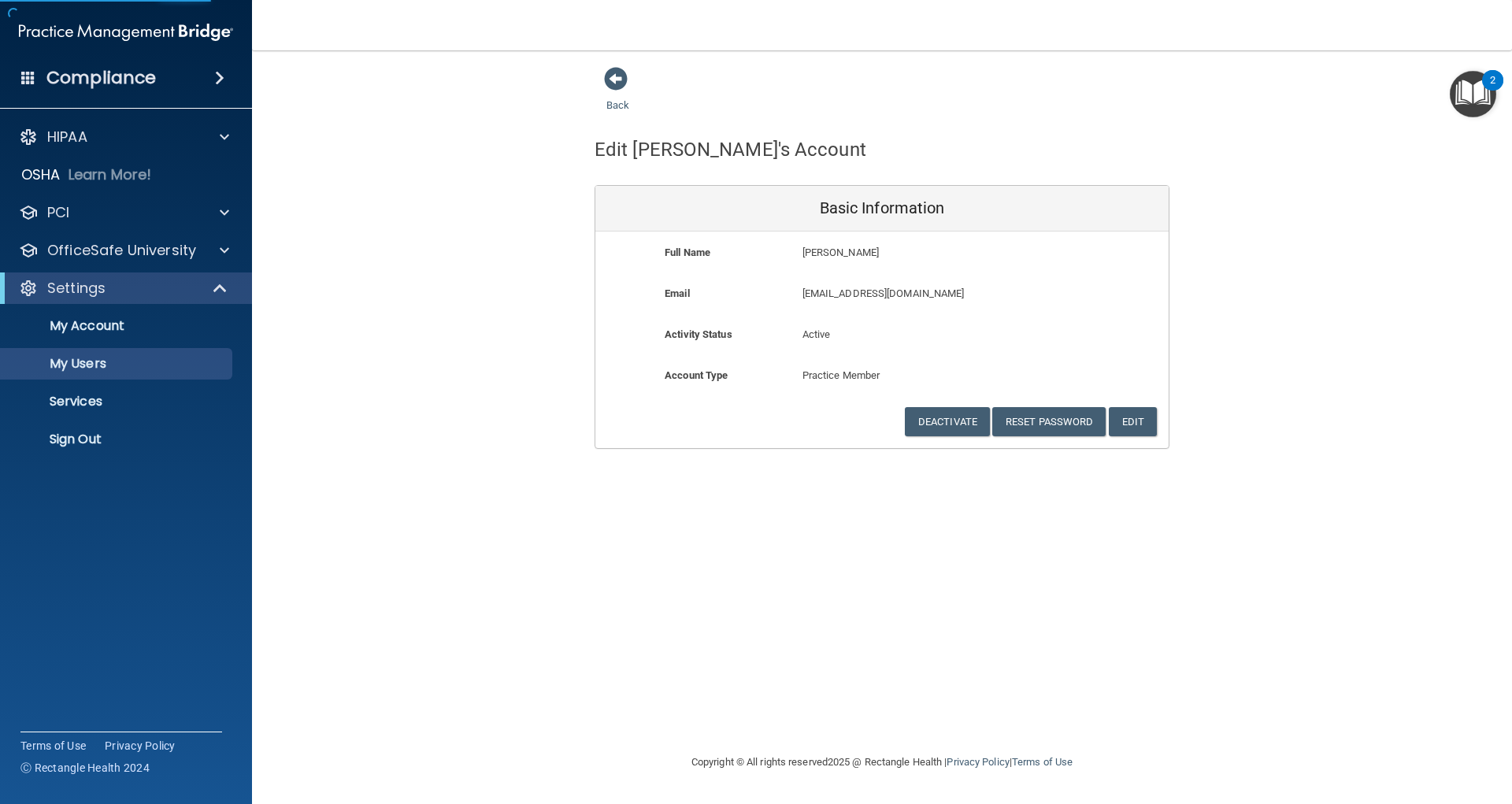
select select "20"
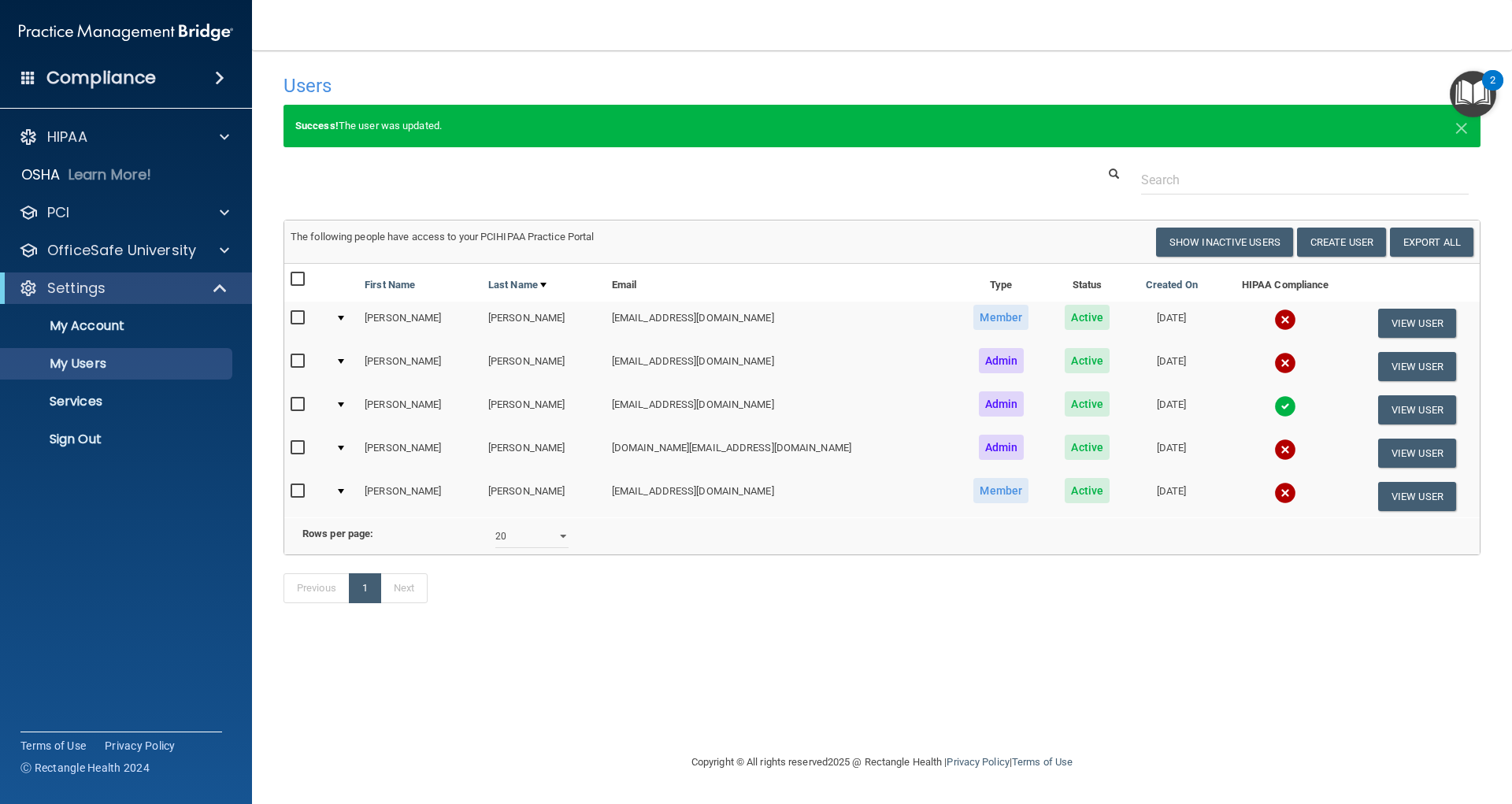
click at [566, 689] on div "Users Success! New user created. × Error! The user couldn't be created. × Succe…" at bounding box center [881, 401] width 1197 height 671
click at [325, 178] on div at bounding box center [881, 180] width 1221 height 29
click at [120, 77] on h4 "Compliance" at bounding box center [101, 77] width 109 height 22
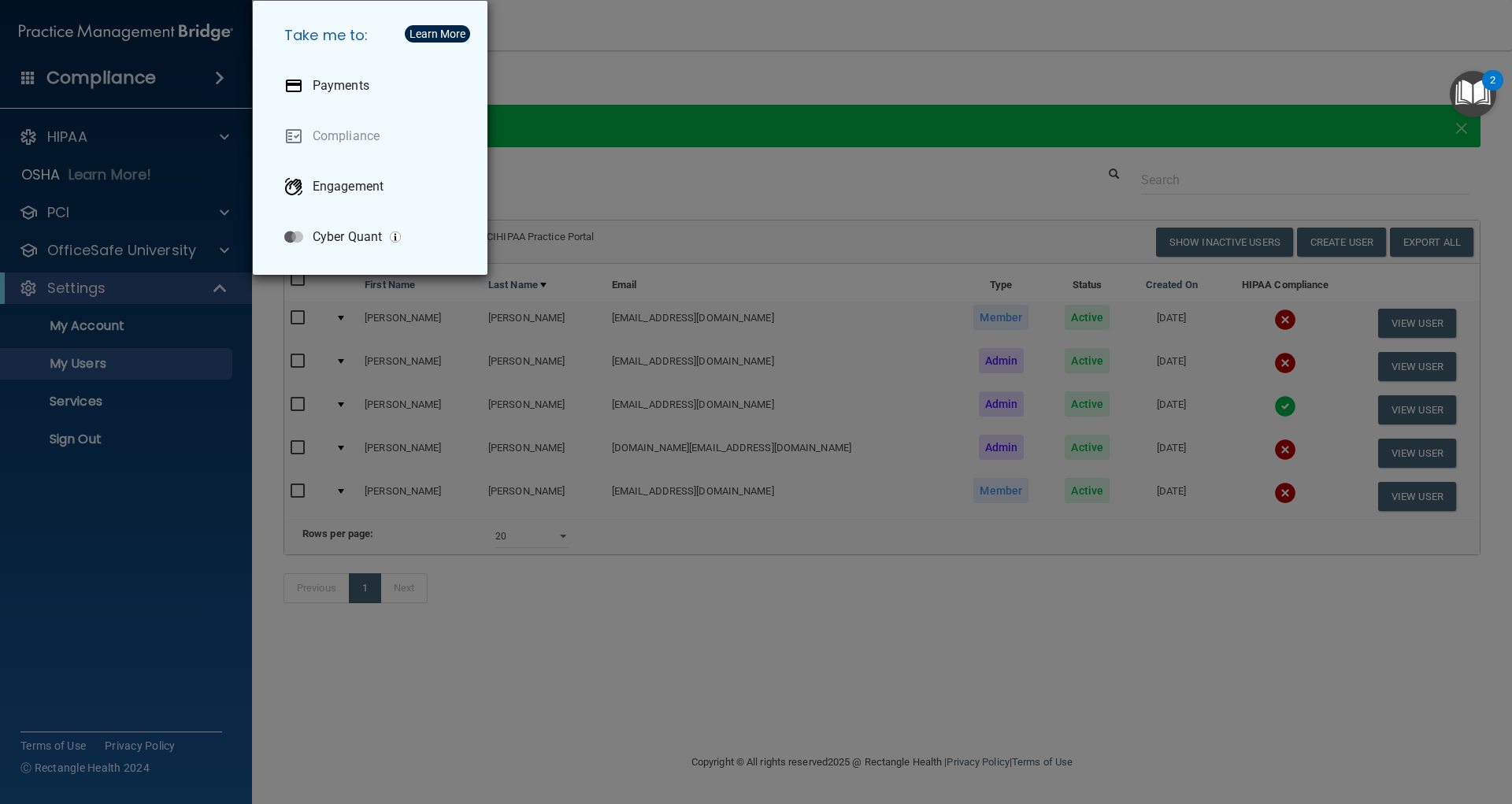
click at [823, 90] on div "Take me to: Payments Compliance Engagement Cyber Quant" at bounding box center [756, 402] width 1512 height 804
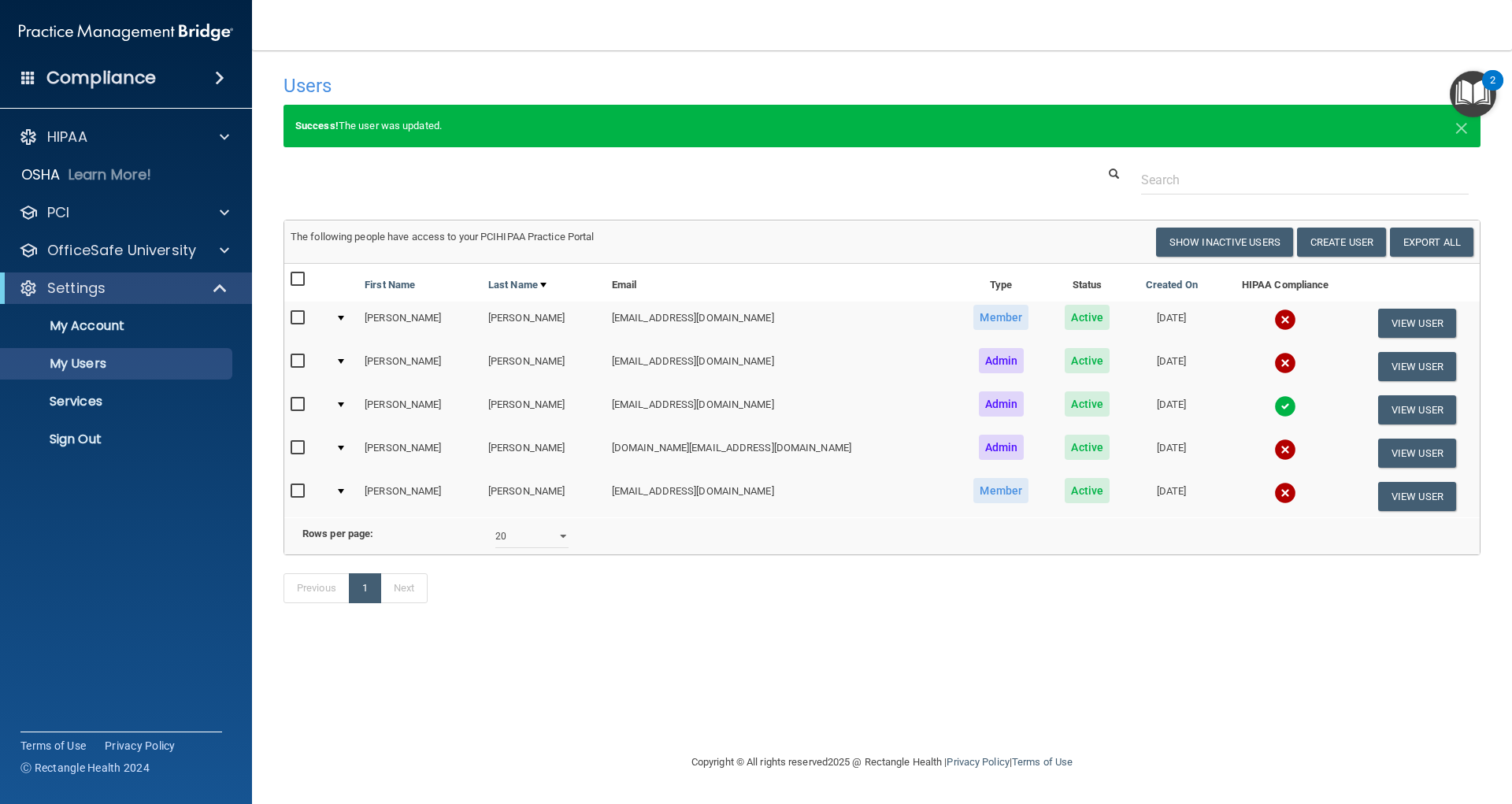
click at [757, 324] on td "[EMAIL_ADDRESS][DOMAIN_NAME]" at bounding box center [779, 323] width 349 height 43
click at [662, 319] on td "[EMAIL_ADDRESS][DOMAIN_NAME]" at bounding box center [779, 323] width 349 height 43
click at [746, 489] on td "[EMAIL_ADDRESS][DOMAIN_NAME]" at bounding box center [779, 496] width 349 height 43
click at [674, 500] on td "[EMAIL_ADDRESS][DOMAIN_NAME]" at bounding box center [779, 496] width 349 height 43
click at [547, 74] on div "Users" at bounding box center [627, 85] width 712 height 39
